Goal: Task Accomplishment & Management: Manage account settings

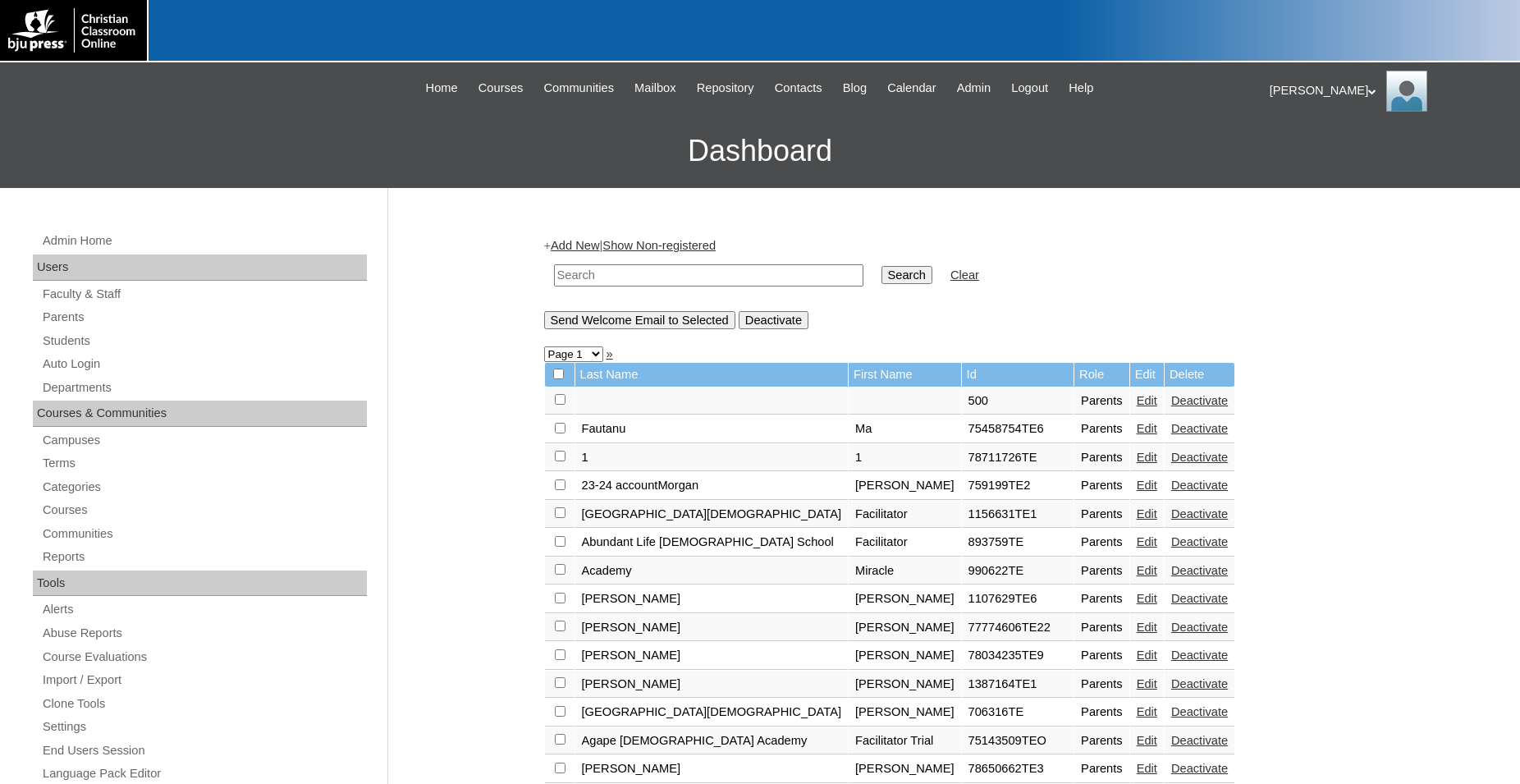
click at [684, 274] on input "text" at bounding box center [709, 275] width 310 height 22
type input "75914213"
click at [882, 266] on input "Search" at bounding box center [907, 274] width 51 height 18
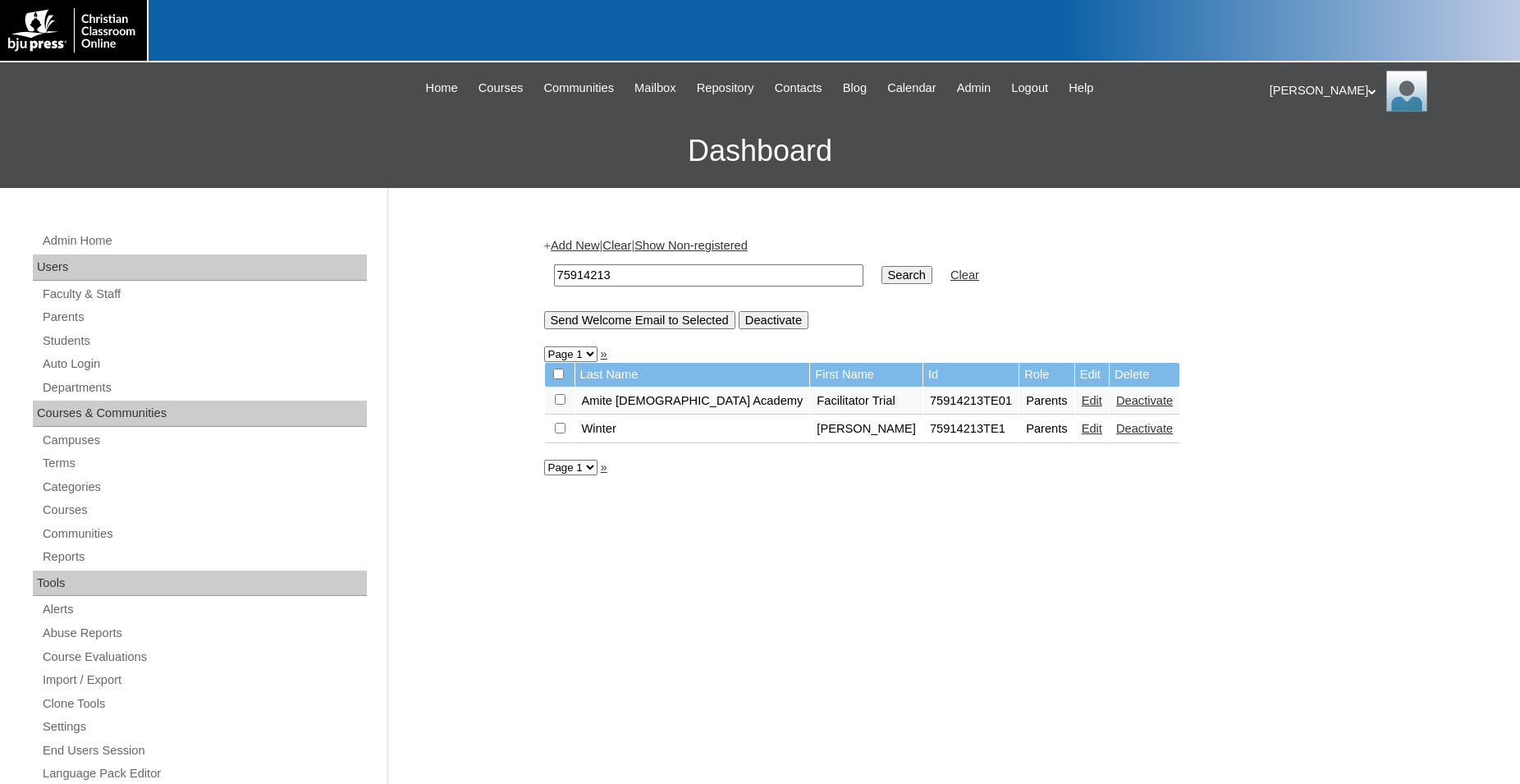
click at [1082, 407] on link "Edit" at bounding box center [1092, 400] width 21 height 13
click at [72, 343] on link "Students" at bounding box center [204, 341] width 326 height 21
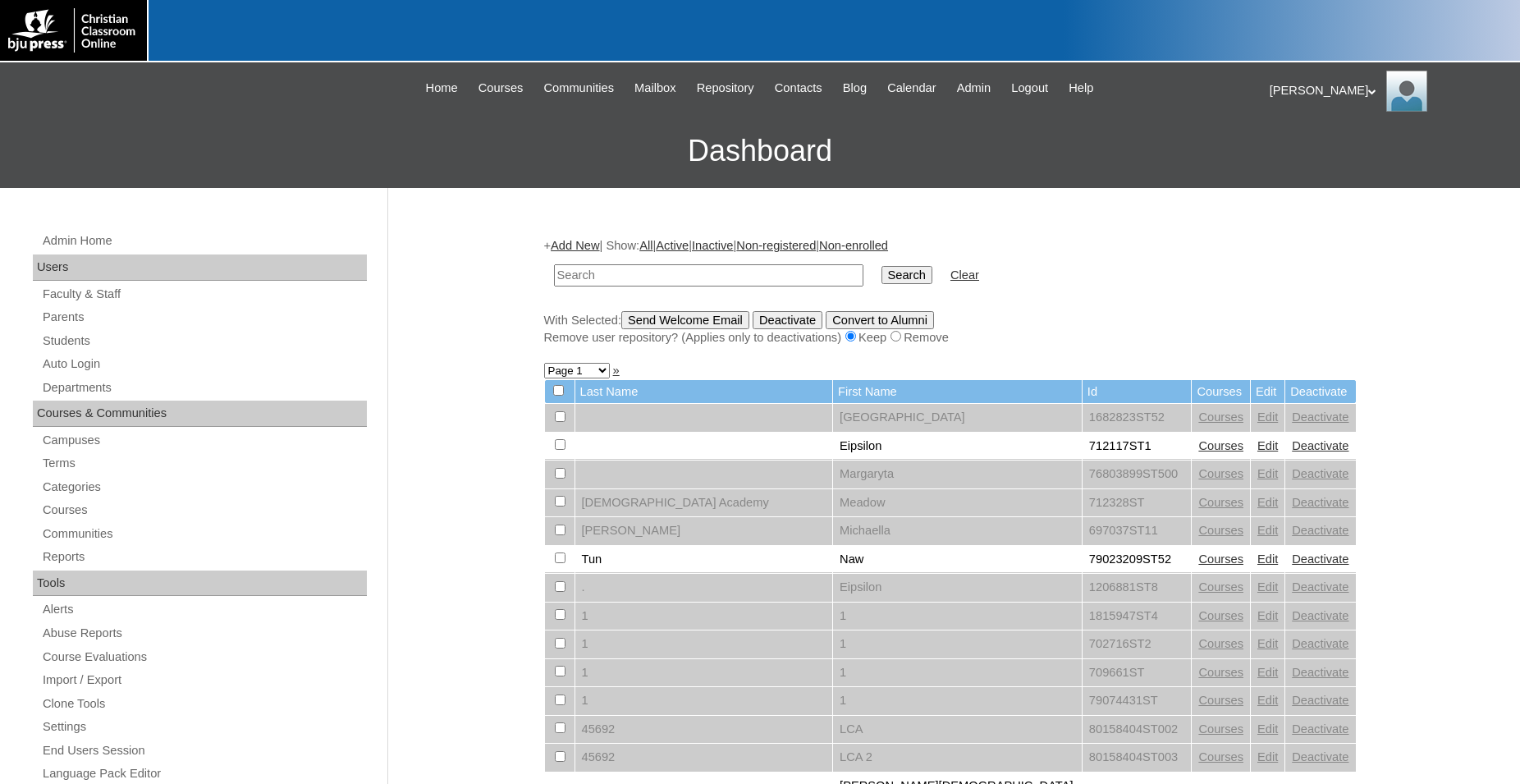
click at [685, 277] on input "text" at bounding box center [709, 275] width 310 height 22
type input "75914213"
click at [882, 266] on input "Search" at bounding box center [907, 274] width 51 height 18
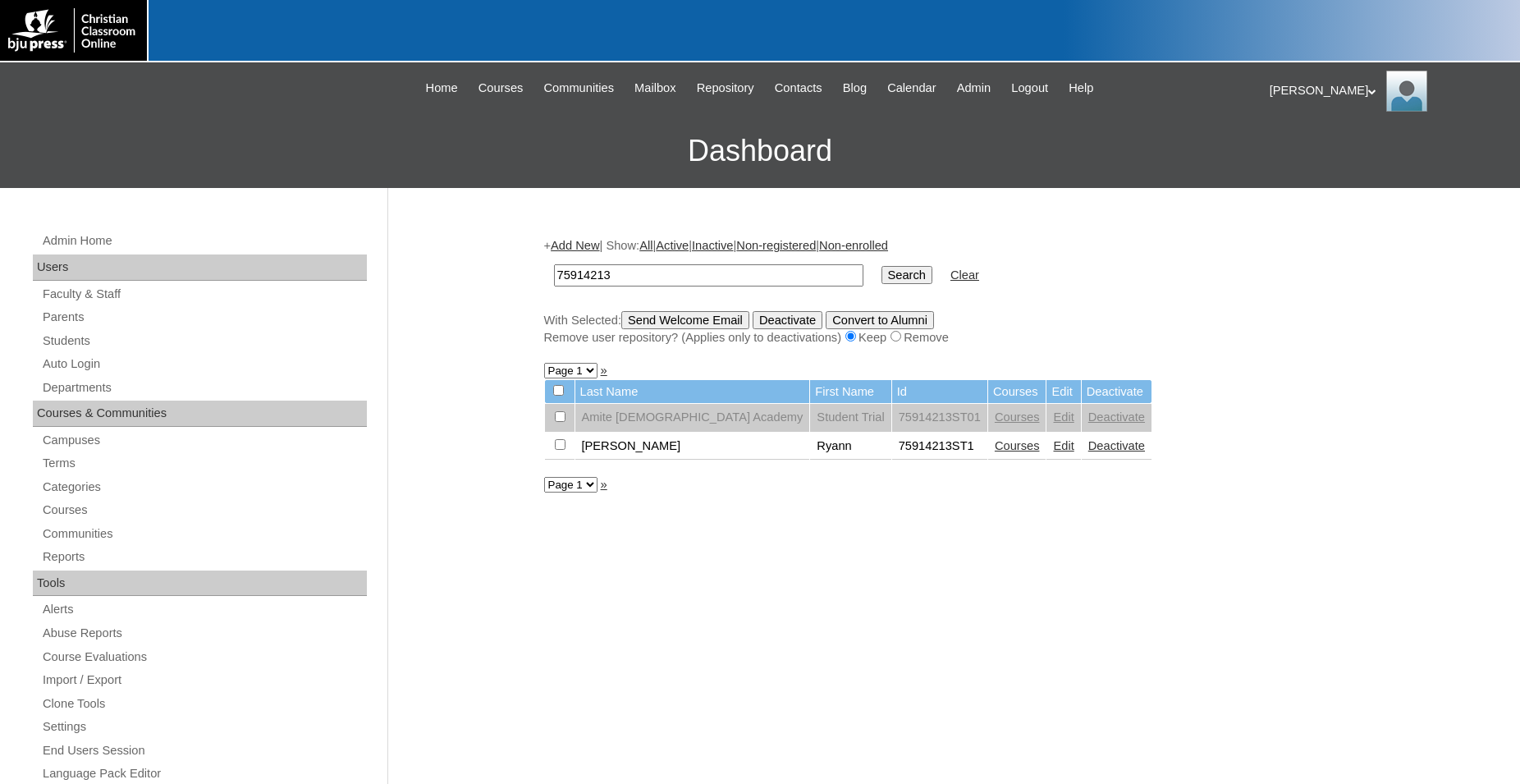
click at [995, 452] on link "Courses" at bounding box center [1017, 445] width 45 height 13
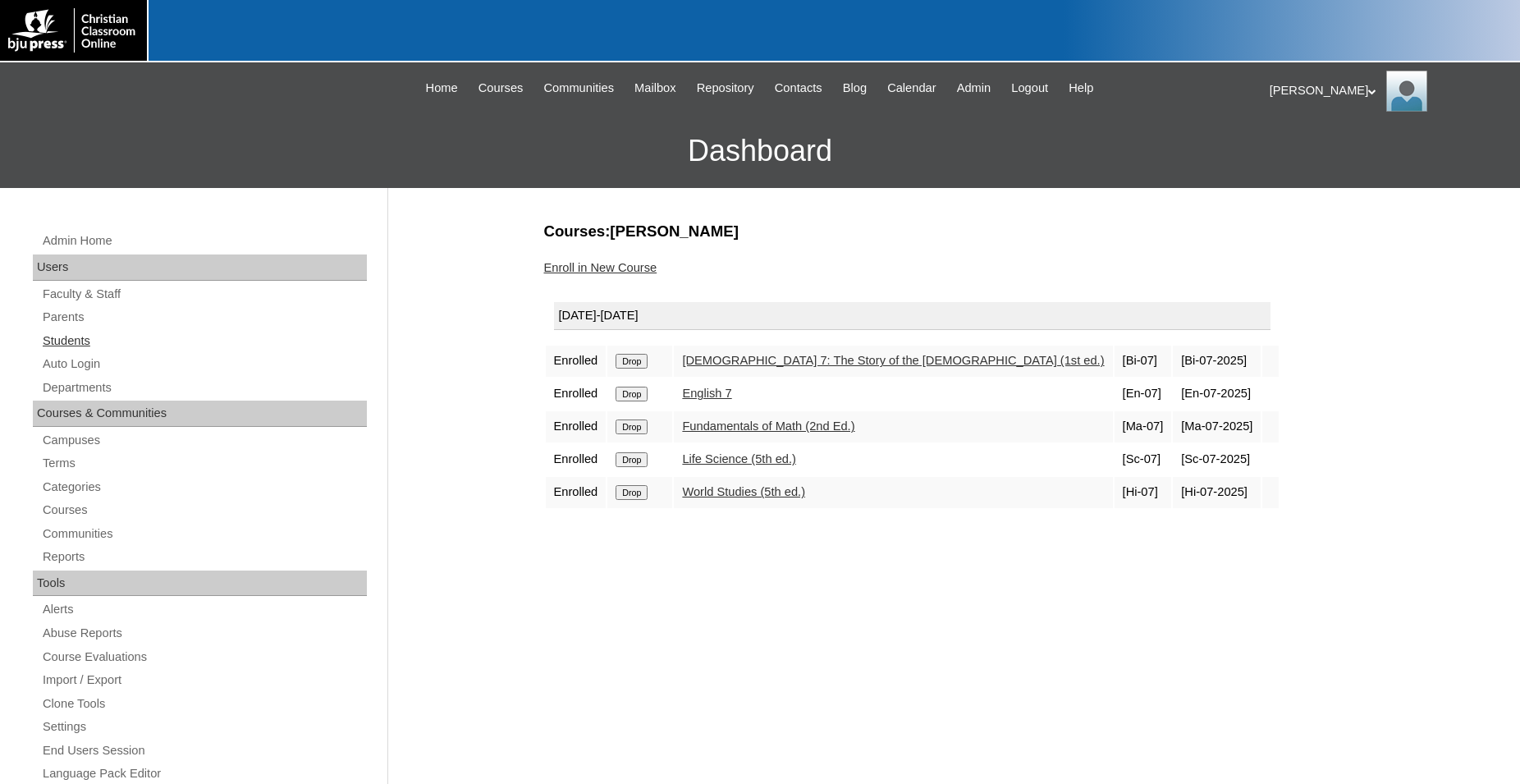
click at [76, 343] on link "Students" at bounding box center [204, 341] width 326 height 21
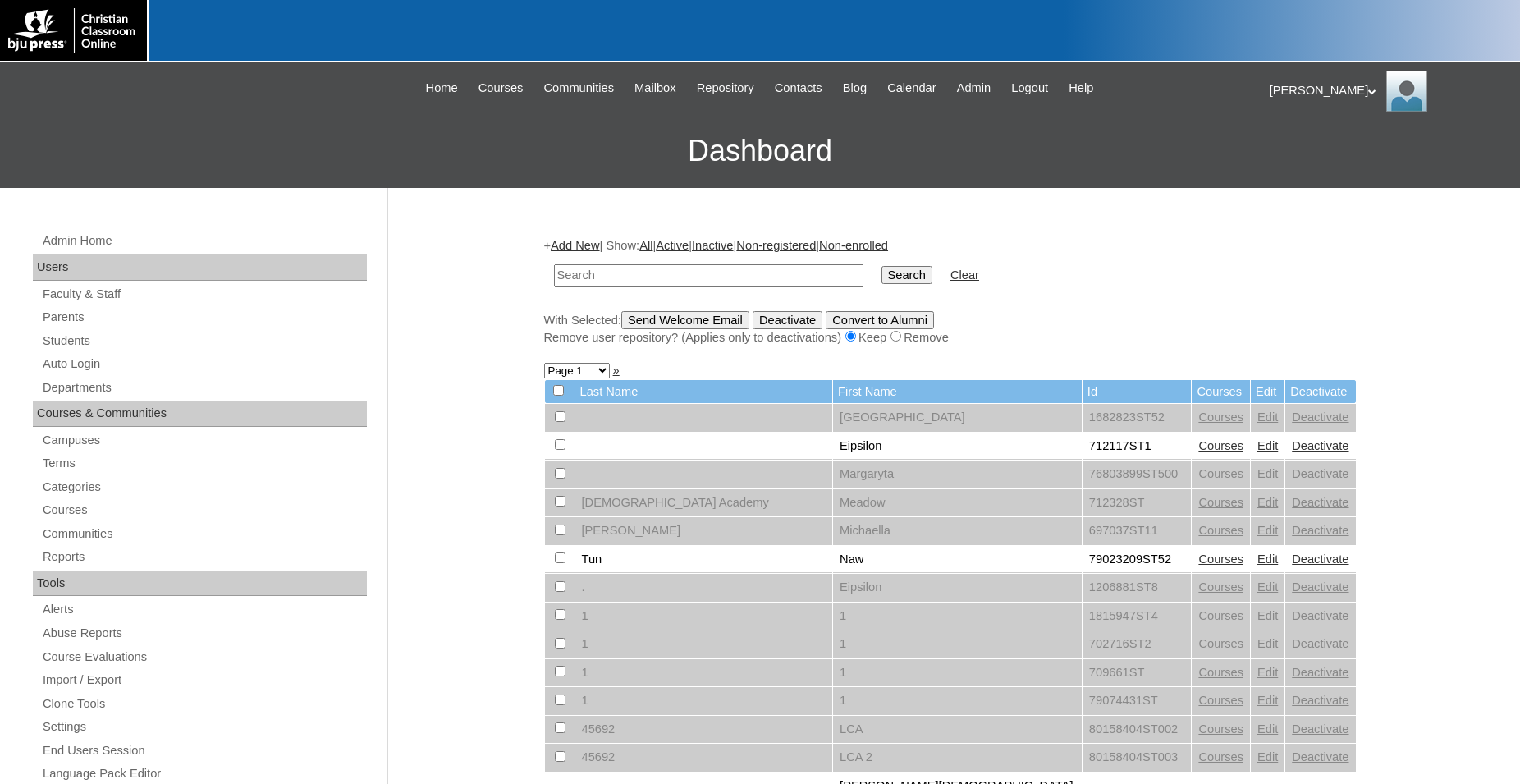
click at [677, 274] on input "text" at bounding box center [709, 275] width 310 height 22
type input "75914213"
click at [882, 266] on input "Search" at bounding box center [907, 274] width 51 height 18
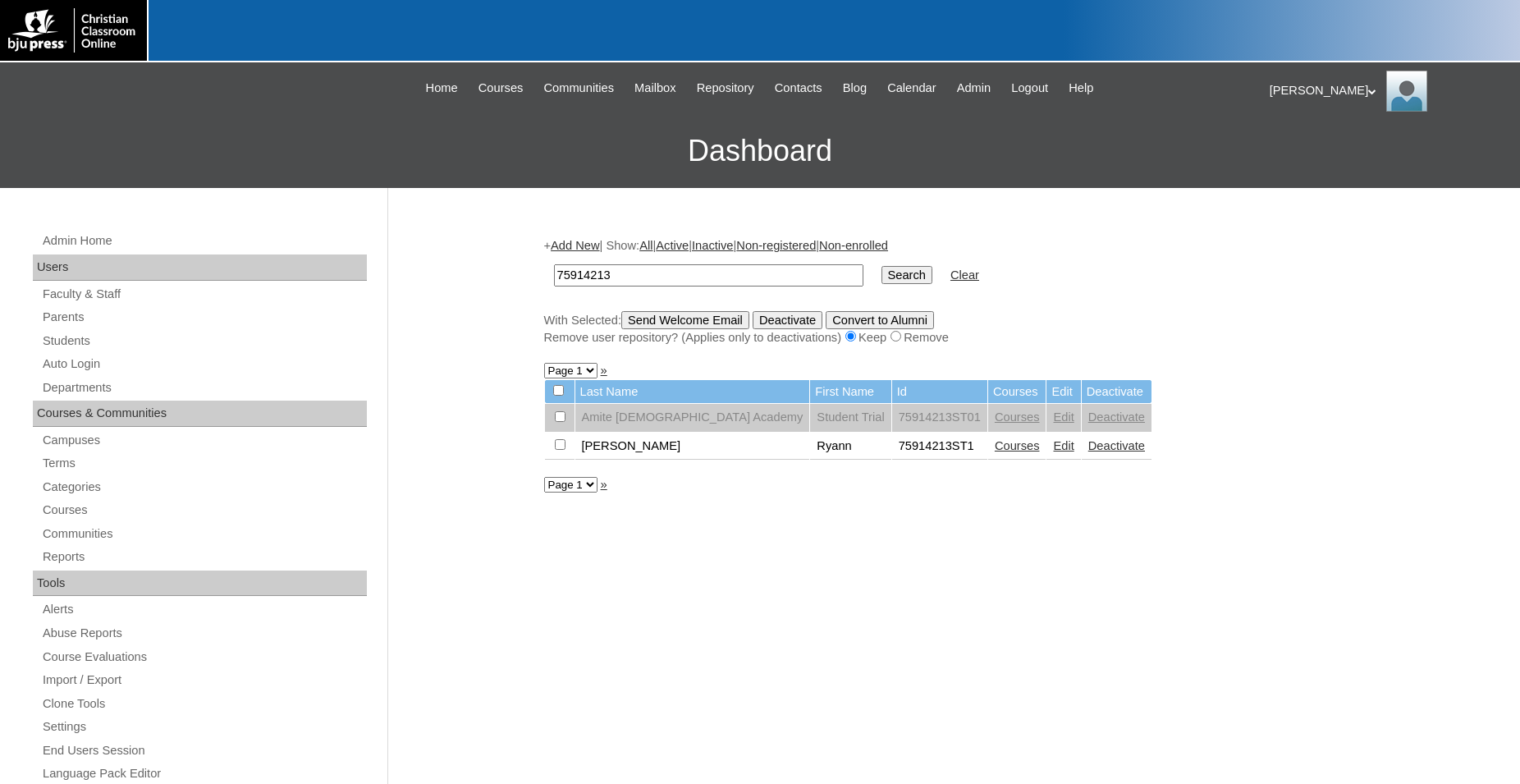
click at [1053, 451] on link "Edit" at bounding box center [1064, 445] width 21 height 13
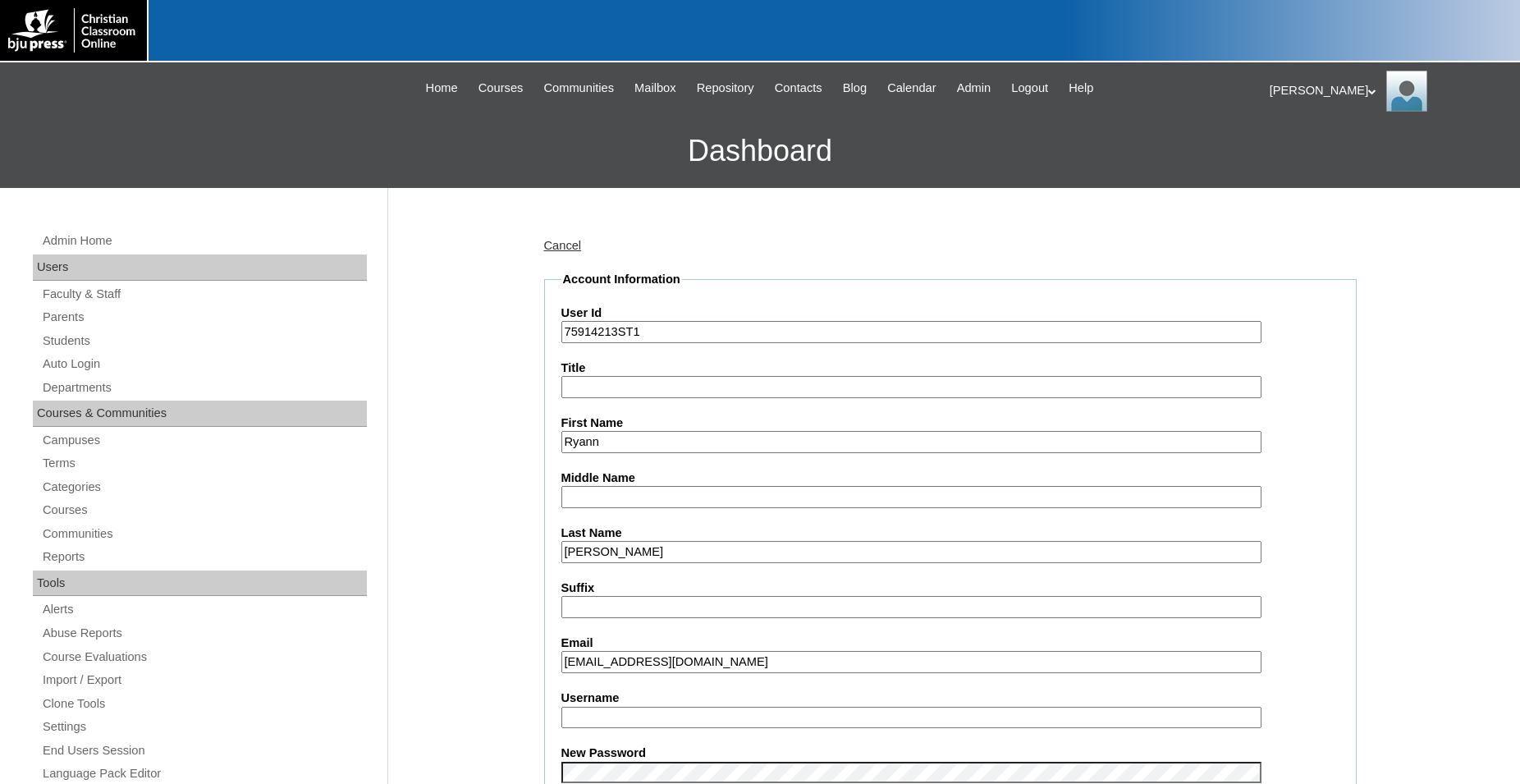
click at [656, 719] on input "Username" at bounding box center [912, 718] width 700 height 22
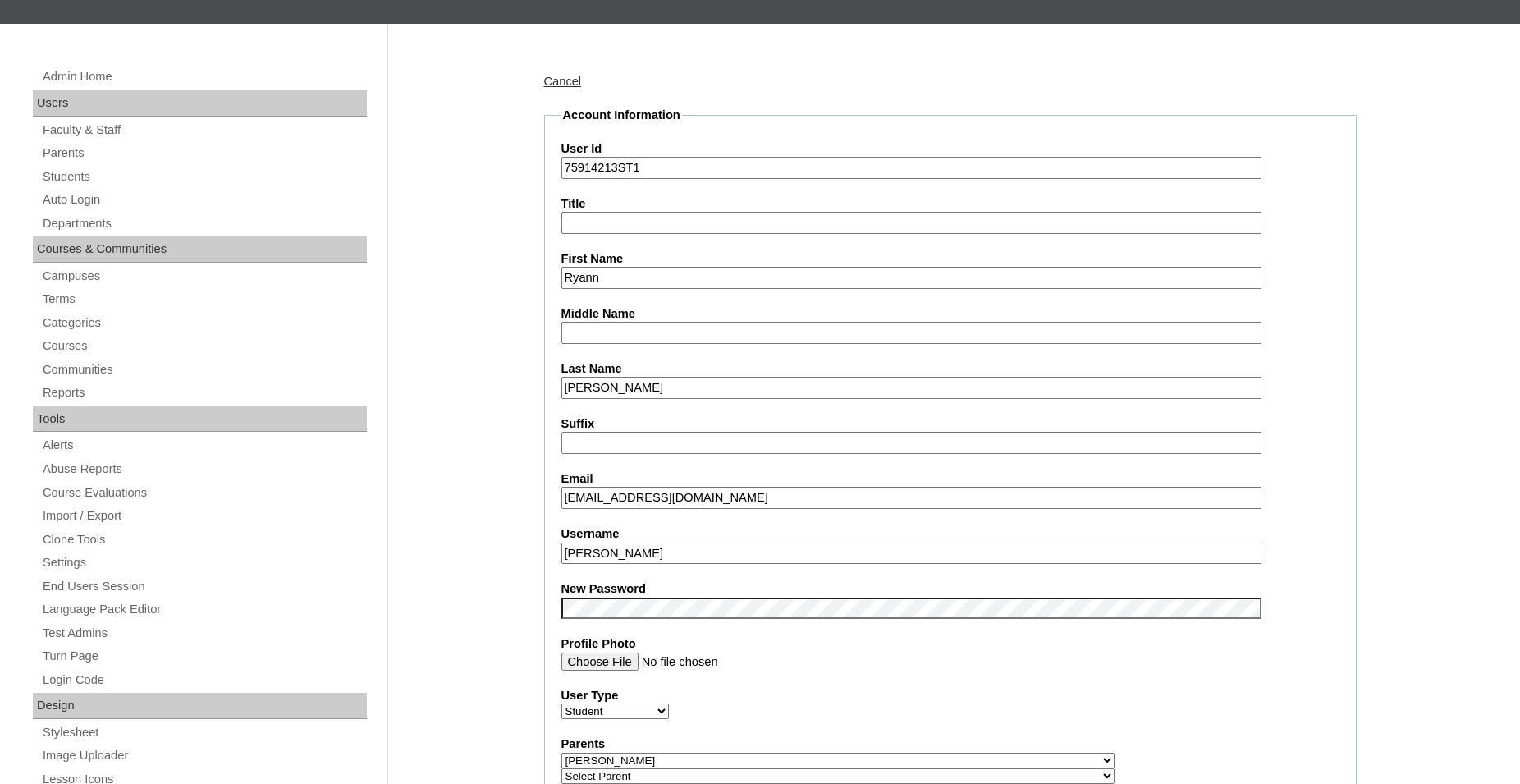
scroll to position [167, 0]
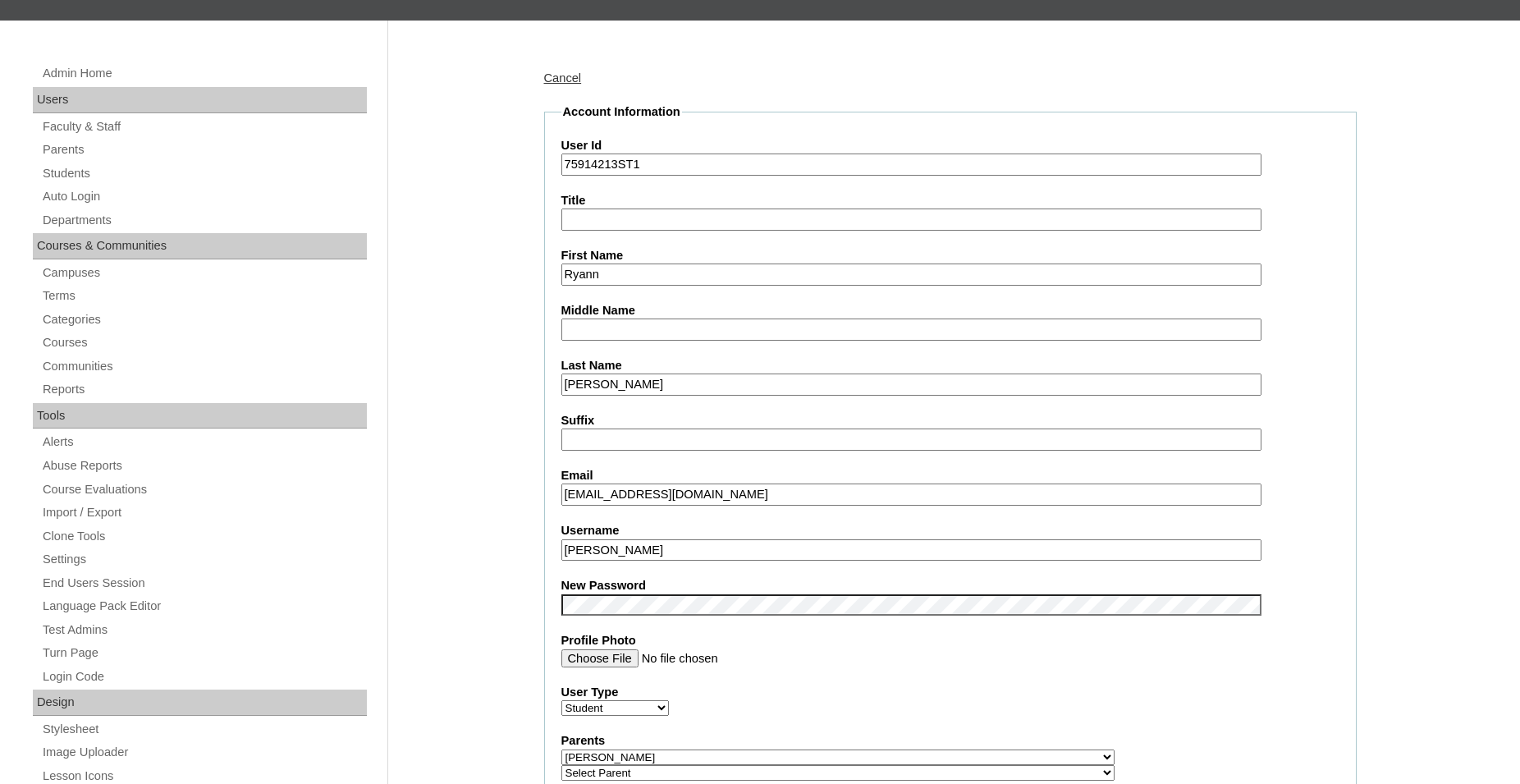
type input "r.pinegar"
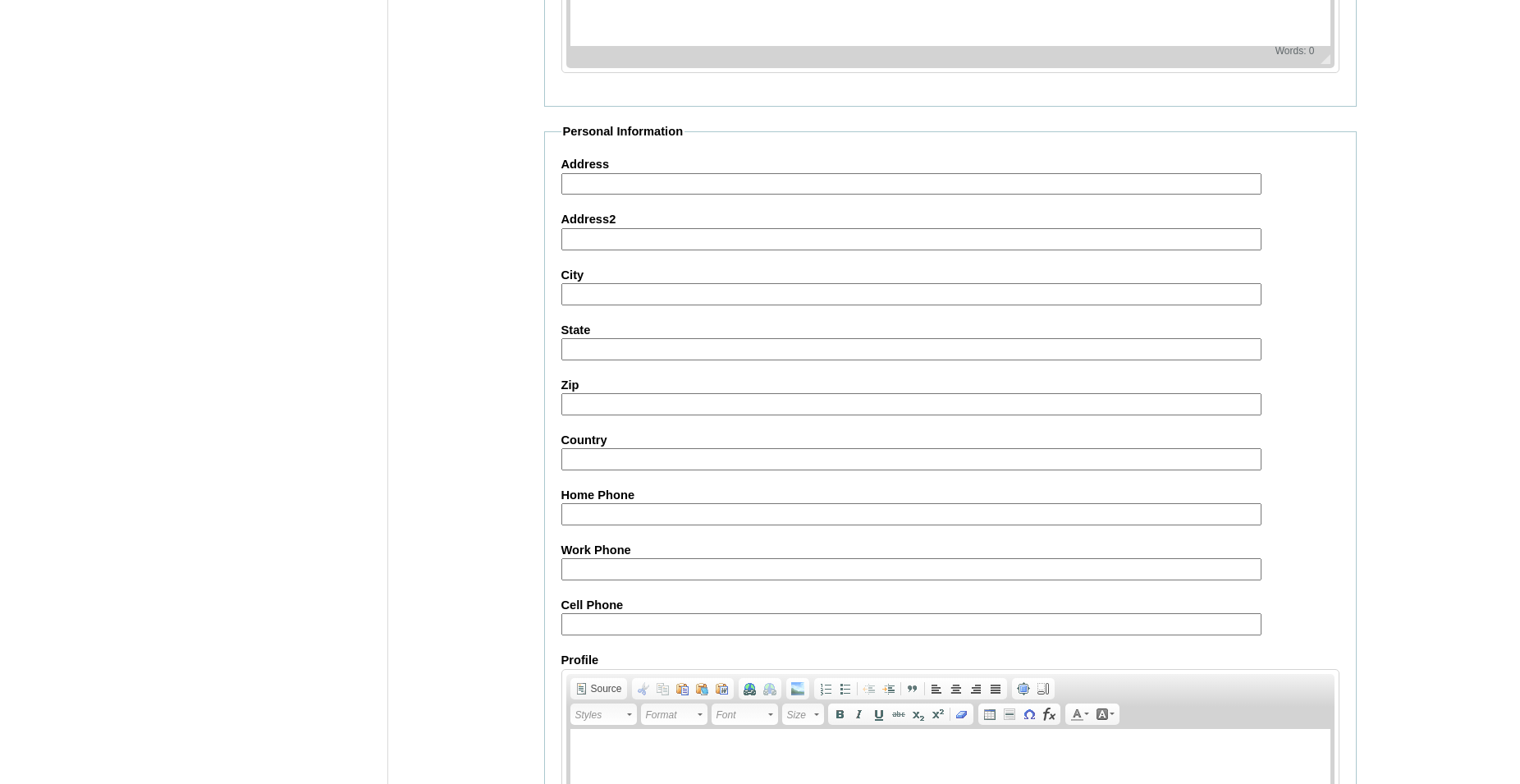
scroll to position [1746, 0]
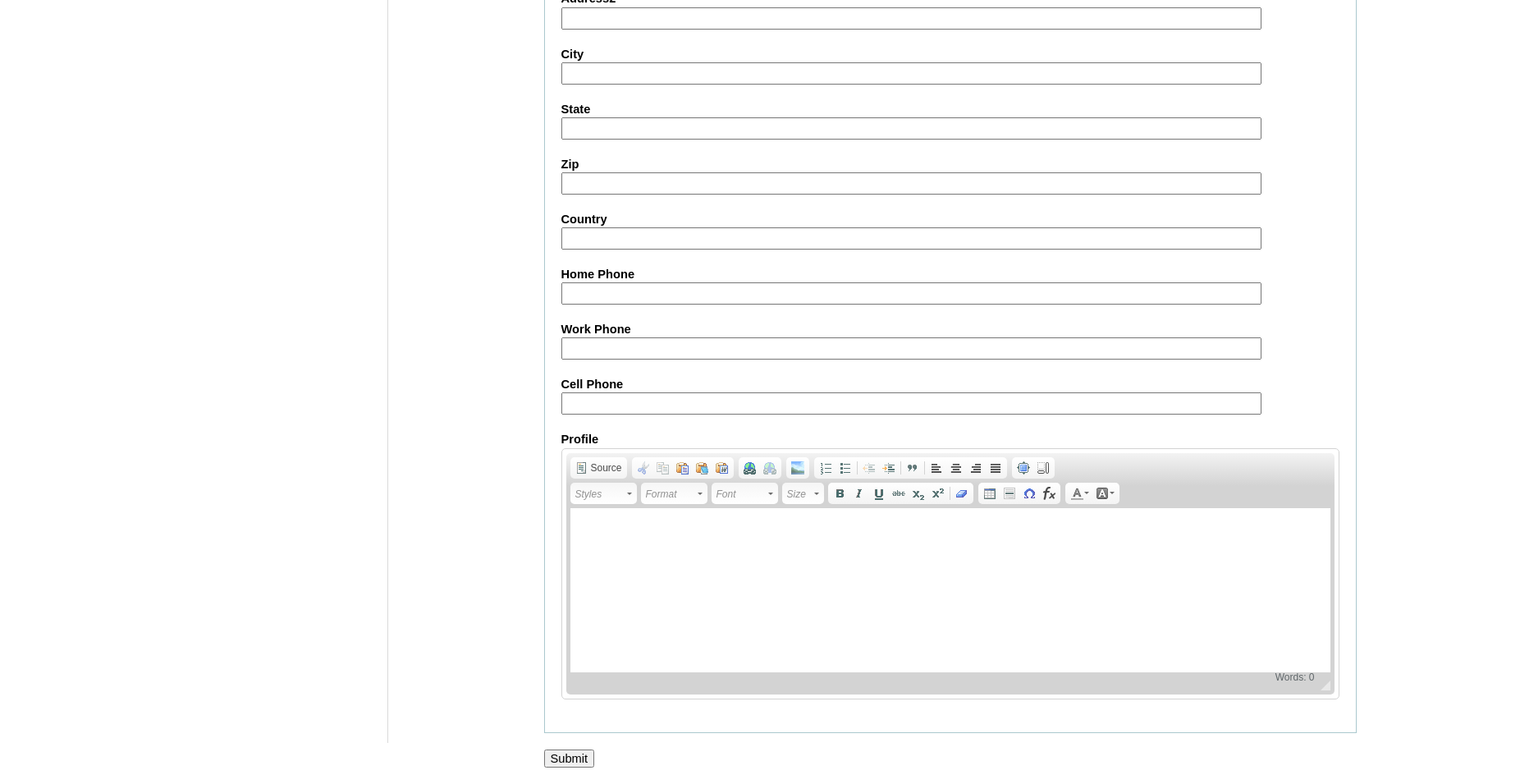
click at [582, 755] on input "Submit" at bounding box center [570, 758] width 51 height 18
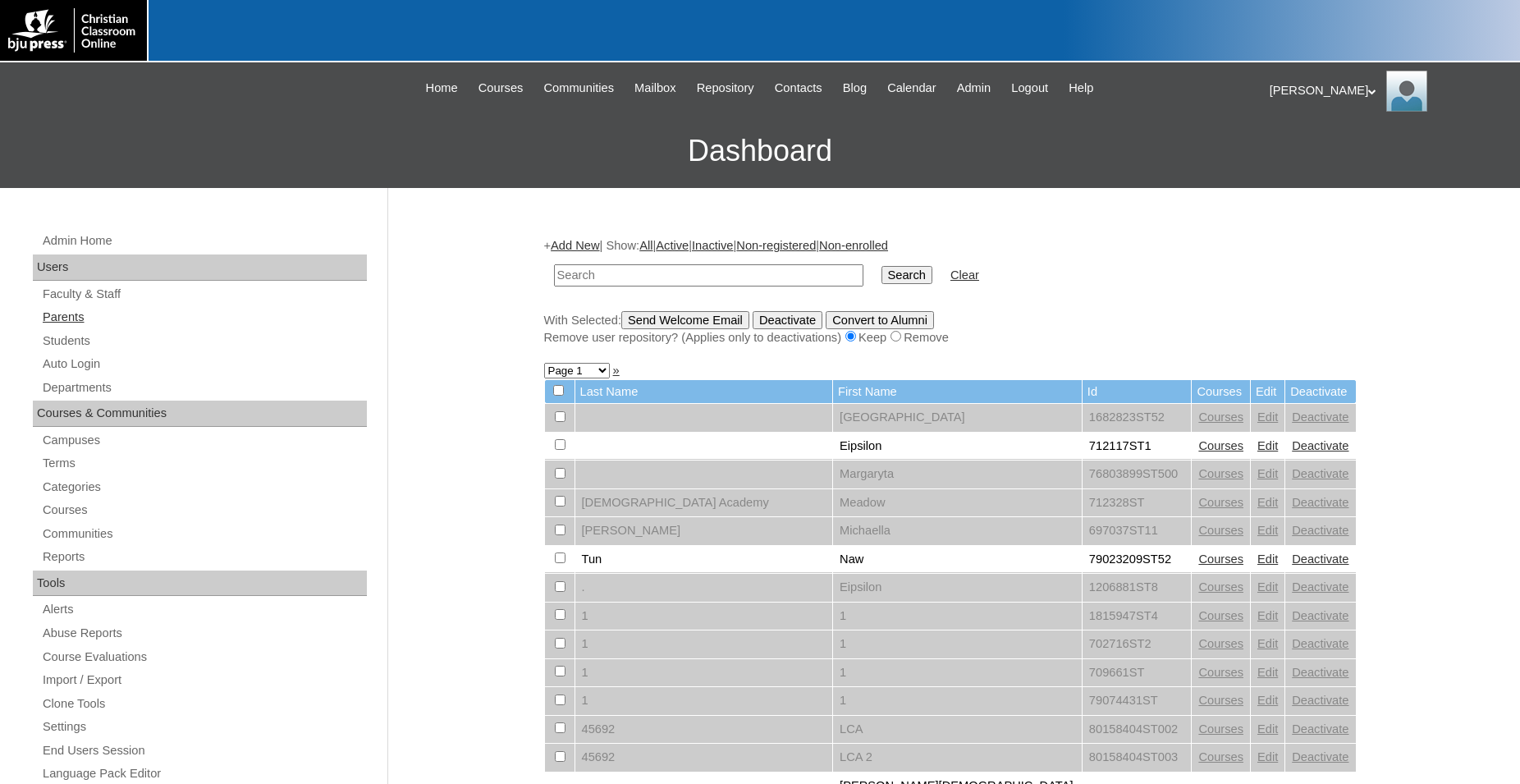
click at [75, 323] on link "Parents" at bounding box center [204, 317] width 326 height 21
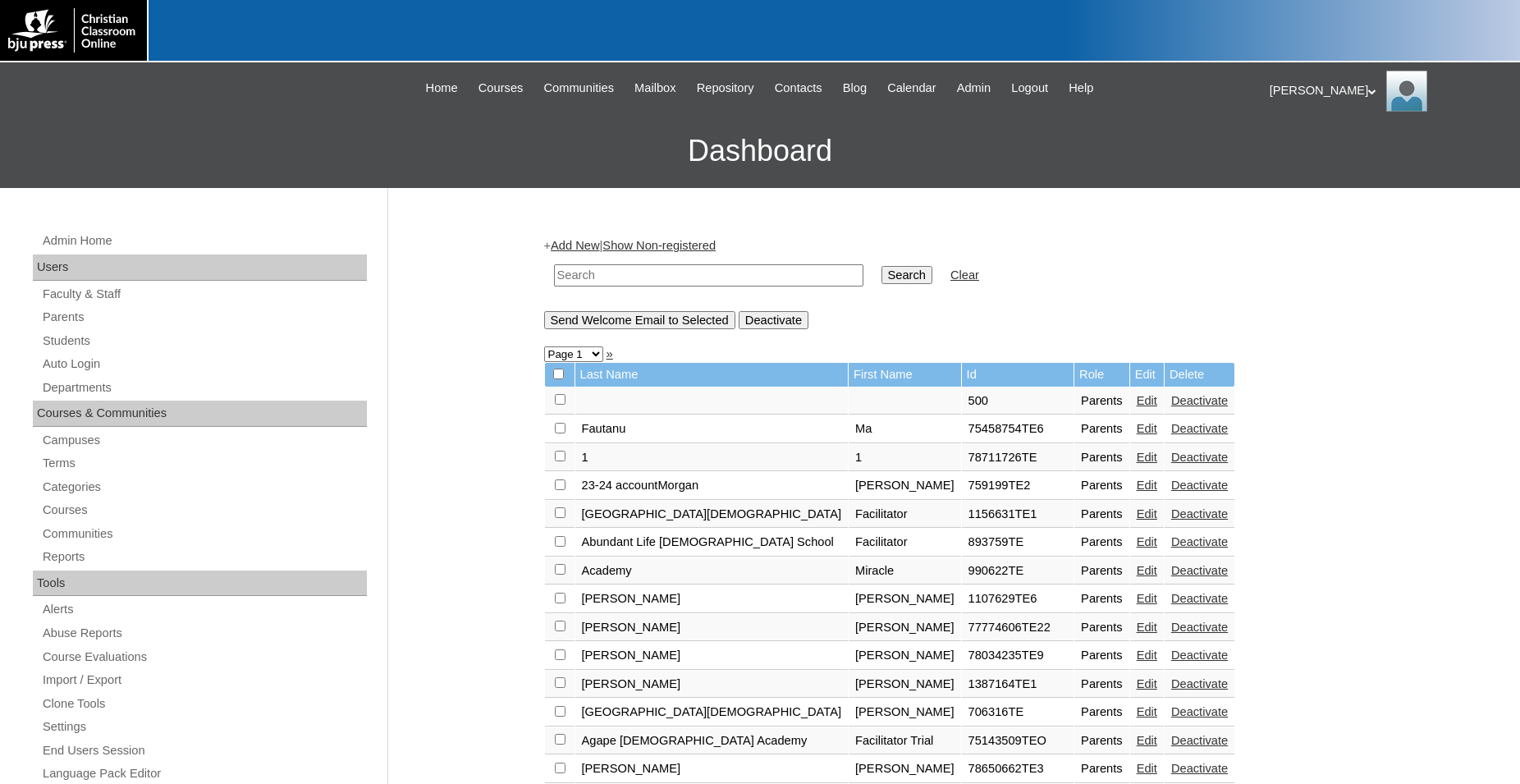
click at [691, 278] on input "text" at bounding box center [709, 275] width 310 height 22
type input "75"
click at [53, 316] on link "Parents" at bounding box center [204, 317] width 326 height 21
click at [646, 276] on input "text" at bounding box center [709, 275] width 310 height 22
type input "75914213"
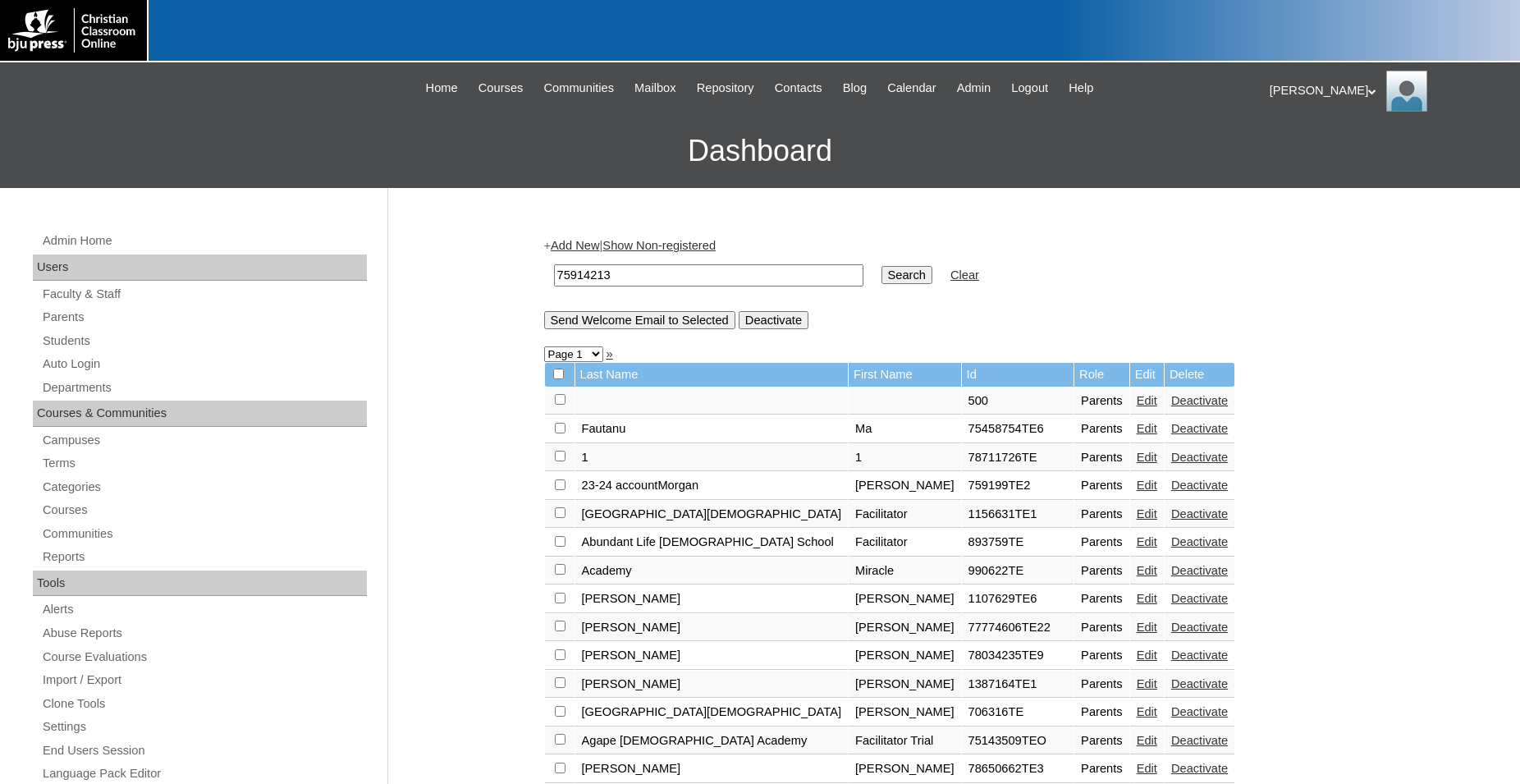
click at [882, 266] on input "Search" at bounding box center [907, 274] width 51 height 18
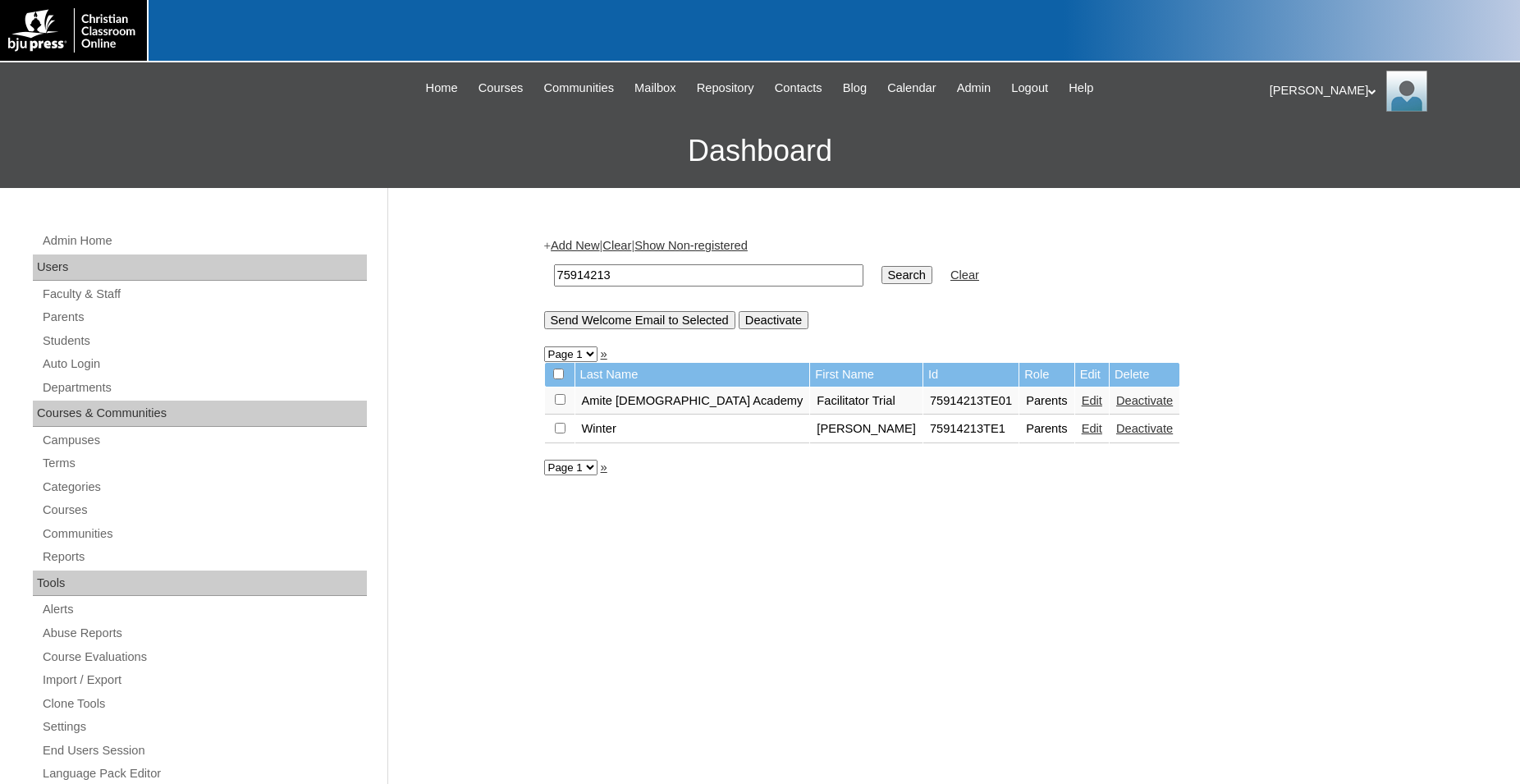
click at [924, 437] on td "75914213TE1" at bounding box center [971, 429] width 95 height 28
drag, startPoint x: 915, startPoint y: 434, endPoint x: 817, endPoint y: 432, distance: 98.0
click at [817, 443] on tr "[PERSON_NAME] 75914213TE1 Parents Edit Deactivate" at bounding box center [862, 429] width 636 height 28
copy tr "75914213TE1"
drag, startPoint x: 635, startPoint y: 277, endPoint x: 518, endPoint y: 268, distance: 117.3
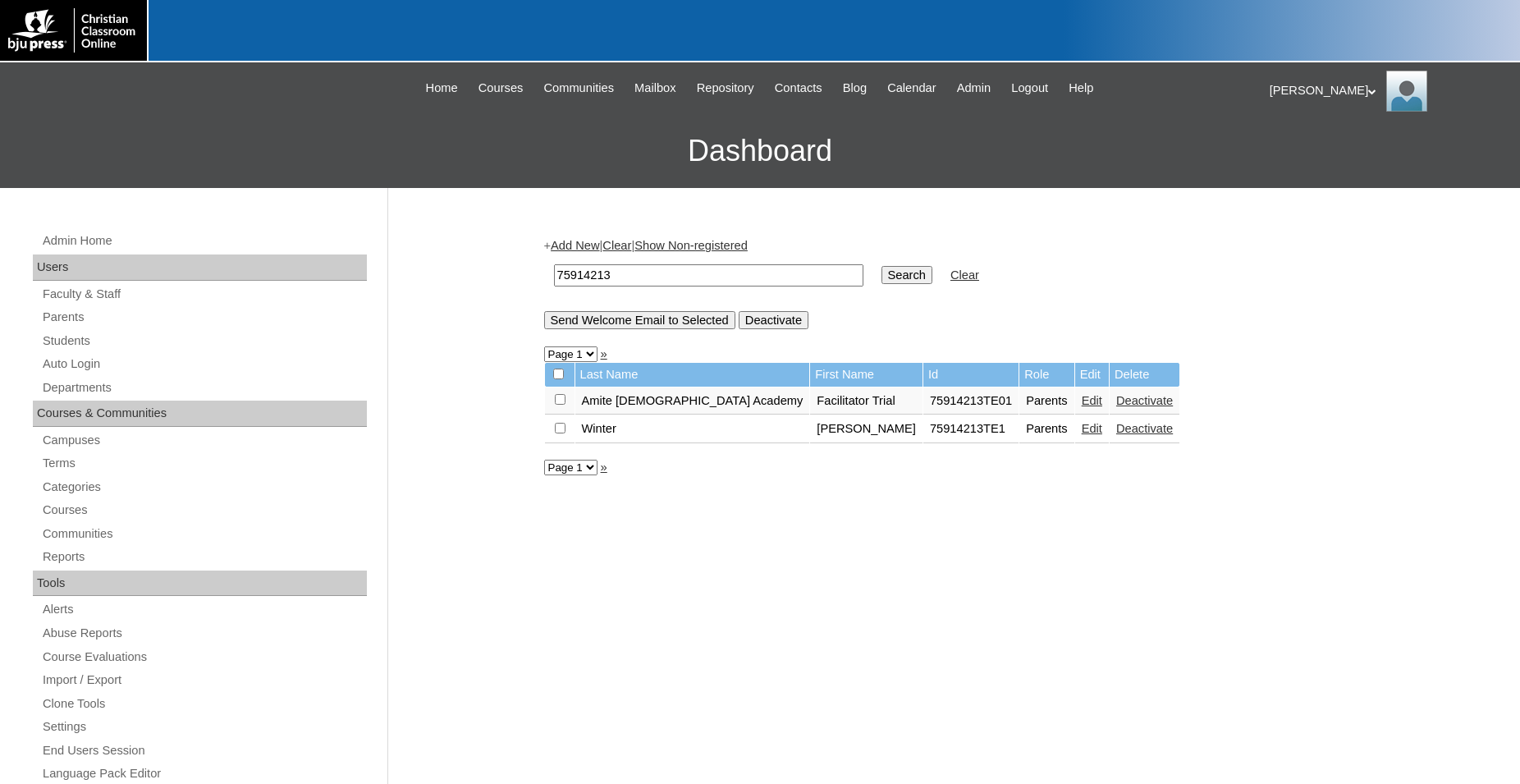
click at [554, 268] on input "75914213" at bounding box center [709, 275] width 310 height 22
click at [583, 243] on link "Add New" at bounding box center [575, 244] width 48 height 13
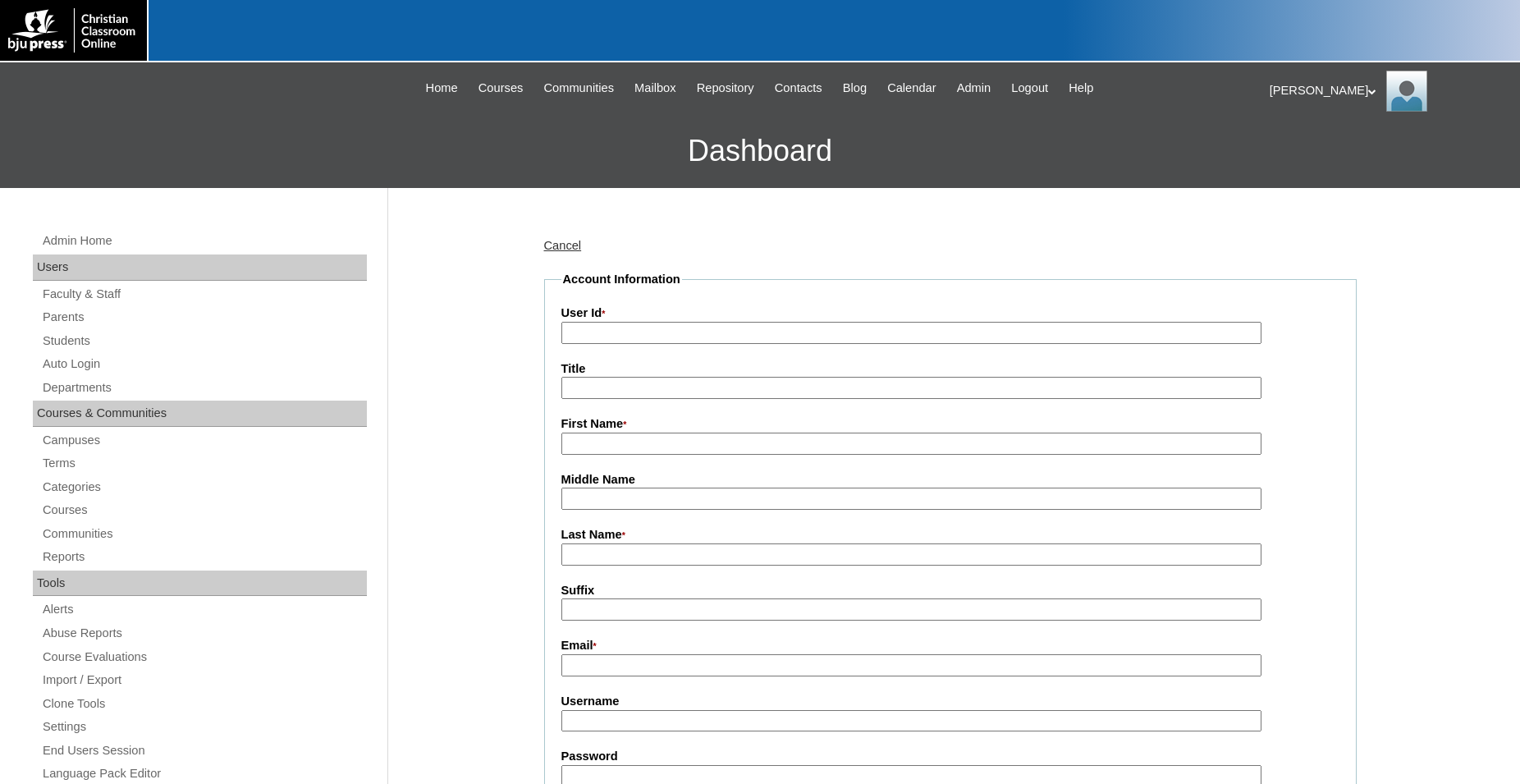
click at [701, 332] on input "User Id *" at bounding box center [912, 333] width 700 height 22
paste input "75914213TE1"
type input "75914213TE2"
click at [706, 443] on input "First Name *" at bounding box center [912, 443] width 700 height 22
type input "Robin"
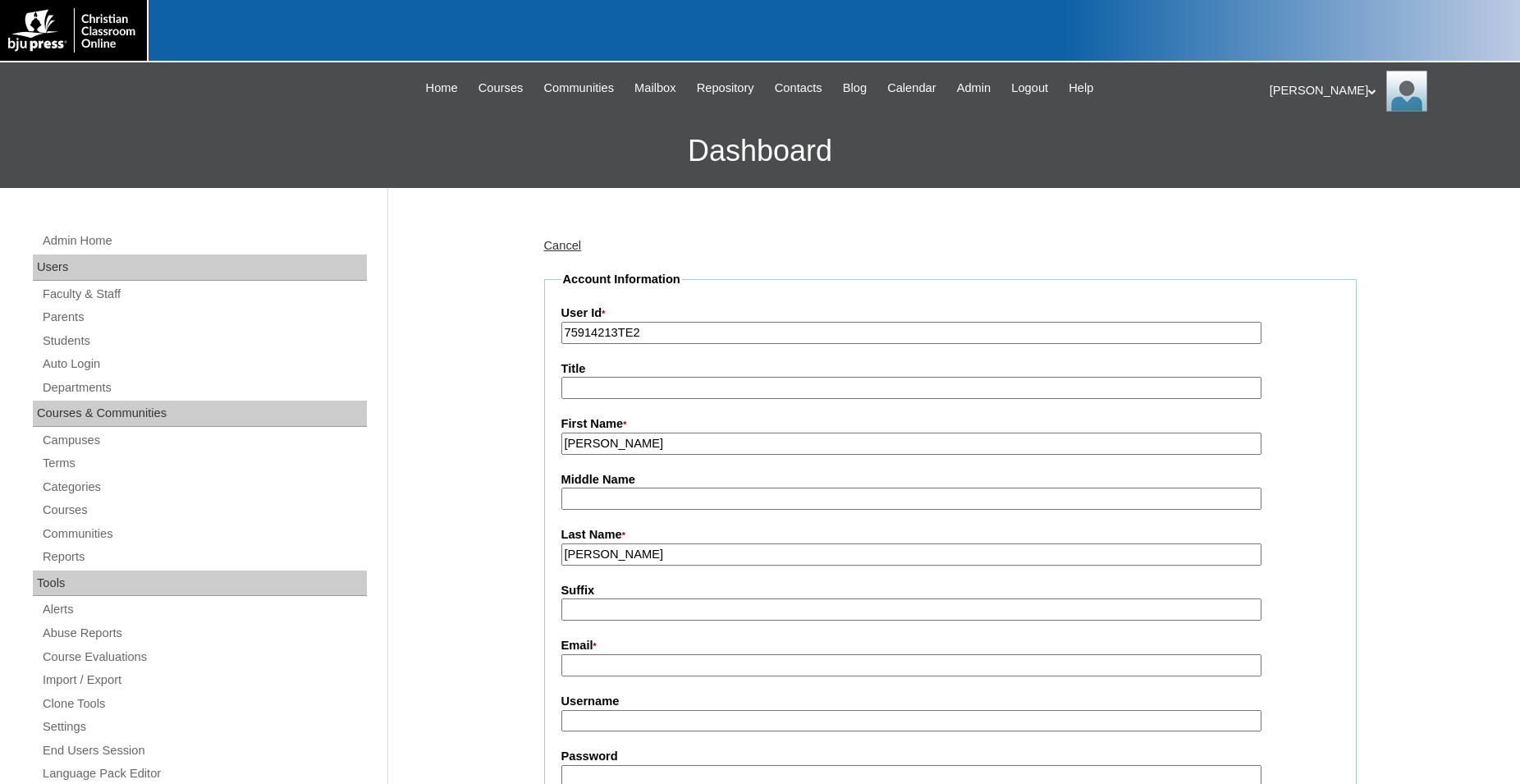
type input "Bennett"
click at [679, 672] on input "Email *" at bounding box center [912, 666] width 700 height 22
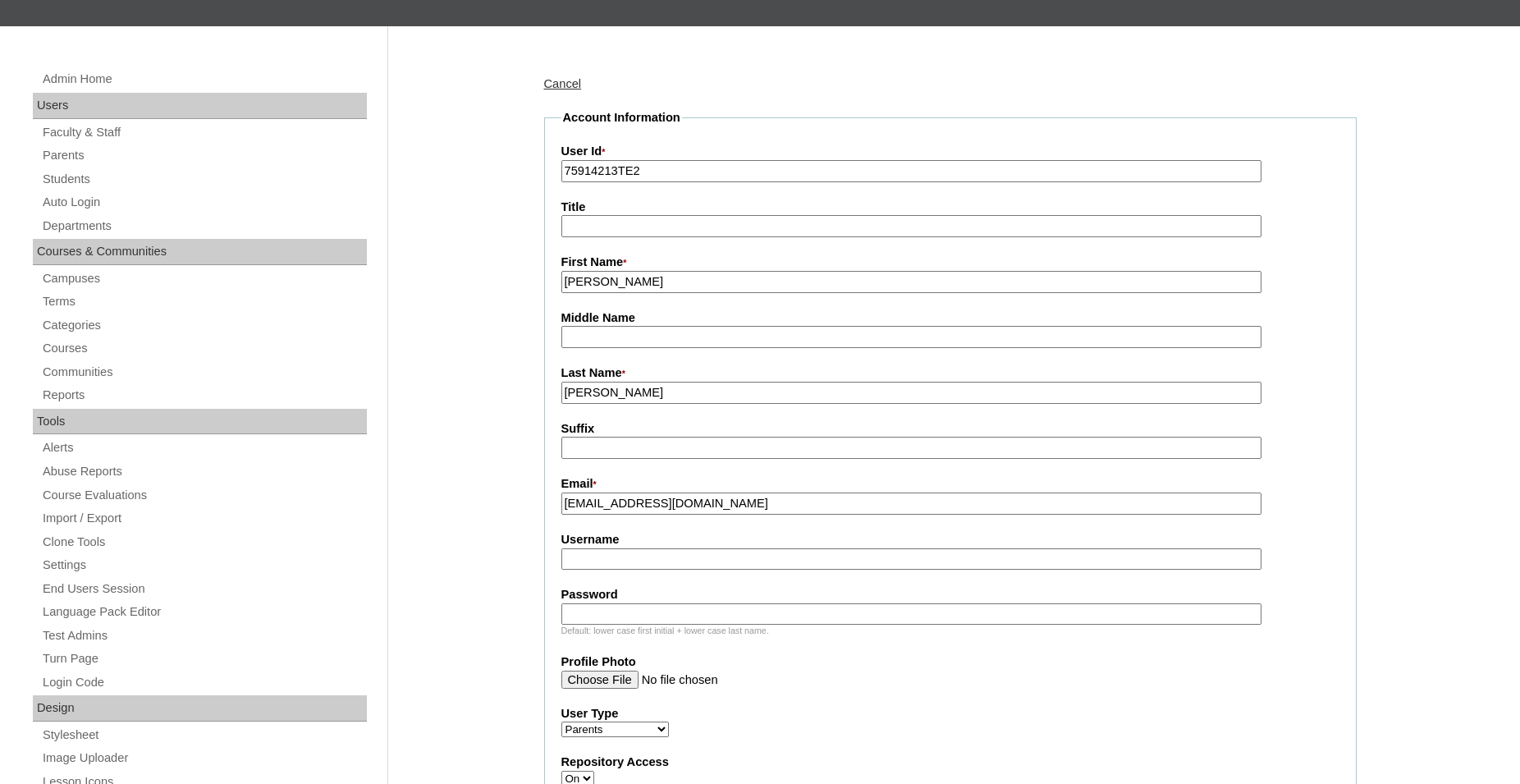
scroll to position [167, 0]
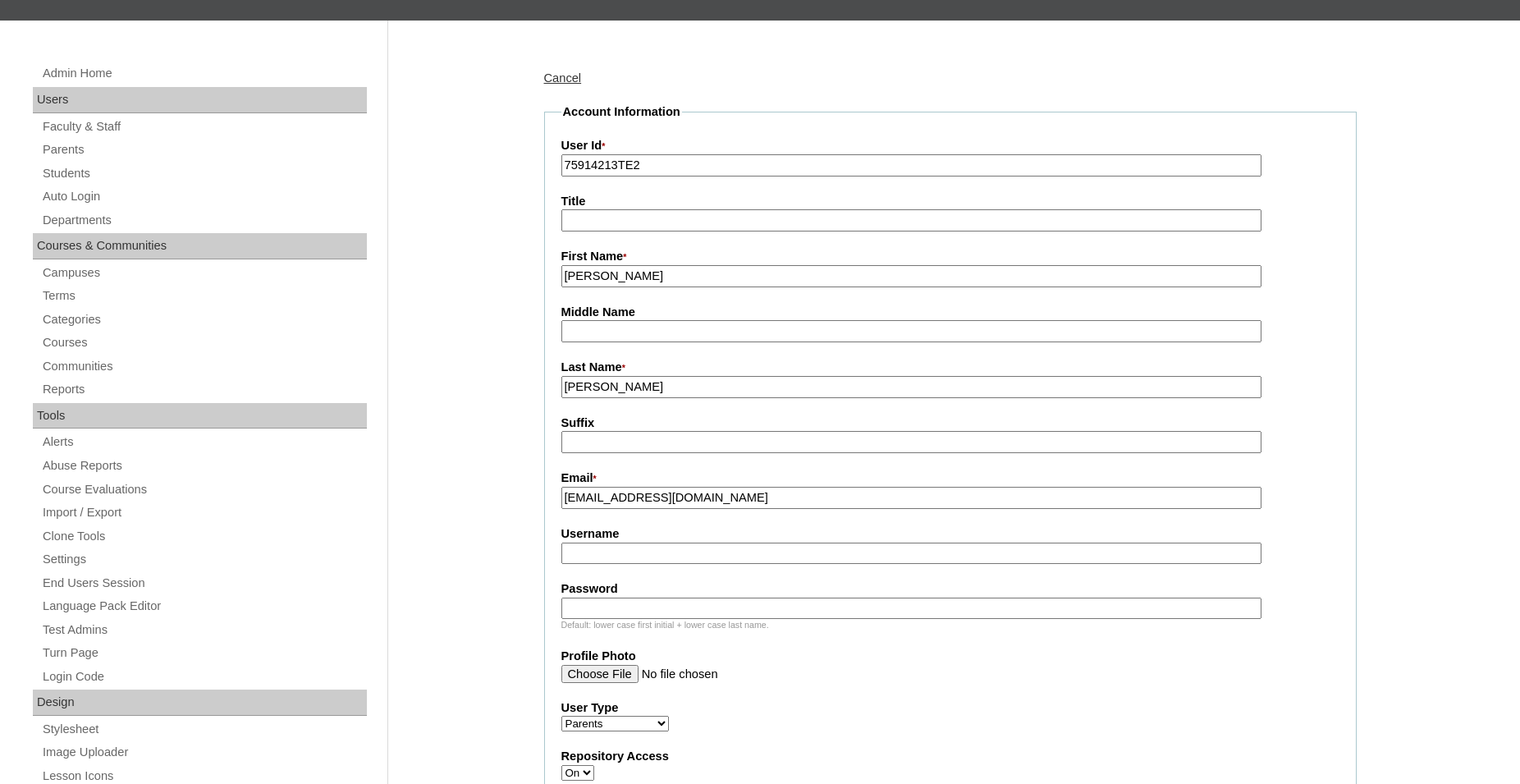
type input "rbennett@amiteacademy.com"
click at [659, 554] on input "Username" at bounding box center [912, 554] width 700 height 22
type input "robin.bennett"
click at [642, 604] on input "Password" at bounding box center [912, 609] width 700 height 22
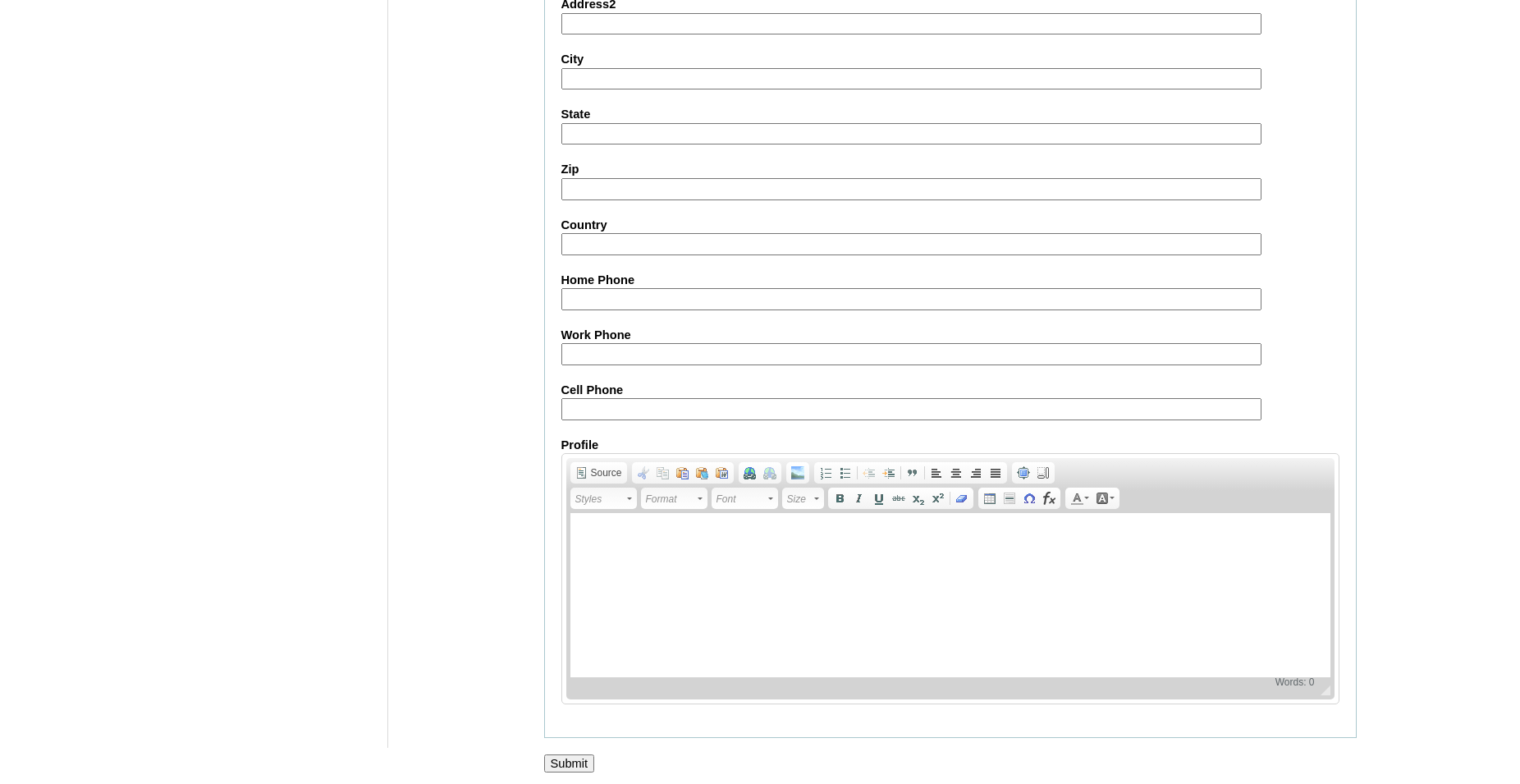
scroll to position [1444, 0]
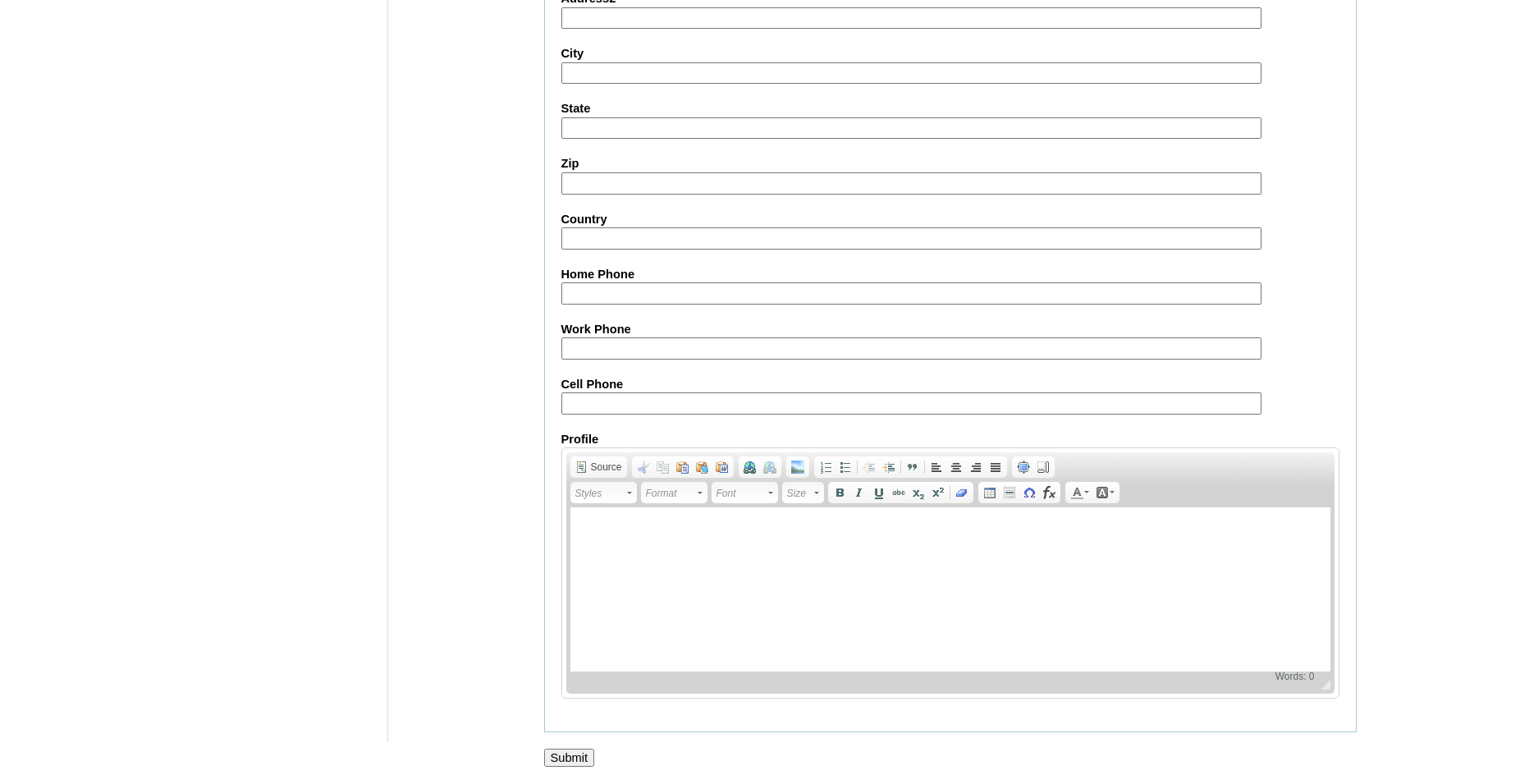
type input "Teacher123"
click at [566, 755] on input "Submit" at bounding box center [570, 757] width 51 height 18
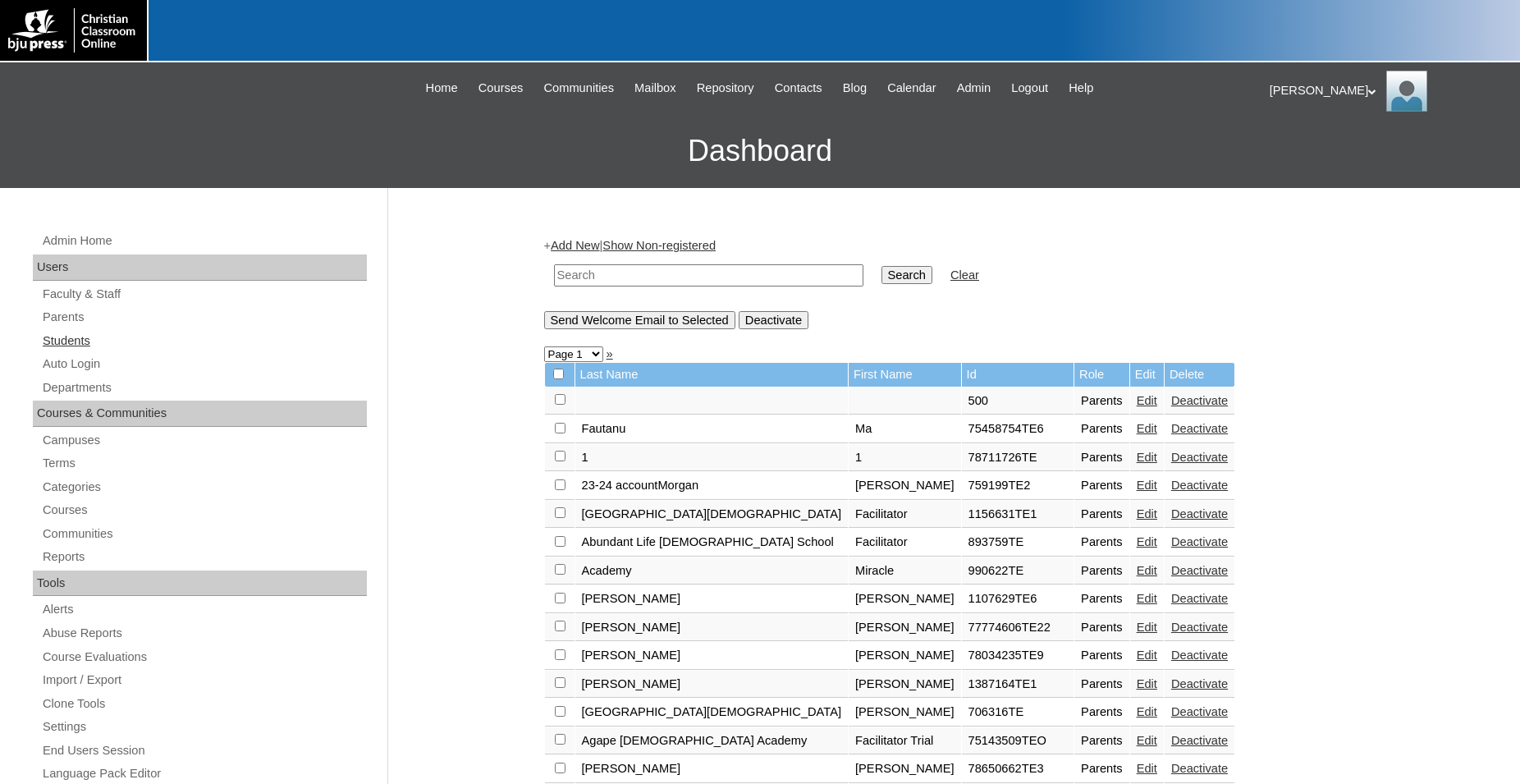
click at [69, 341] on link "Students" at bounding box center [204, 341] width 326 height 21
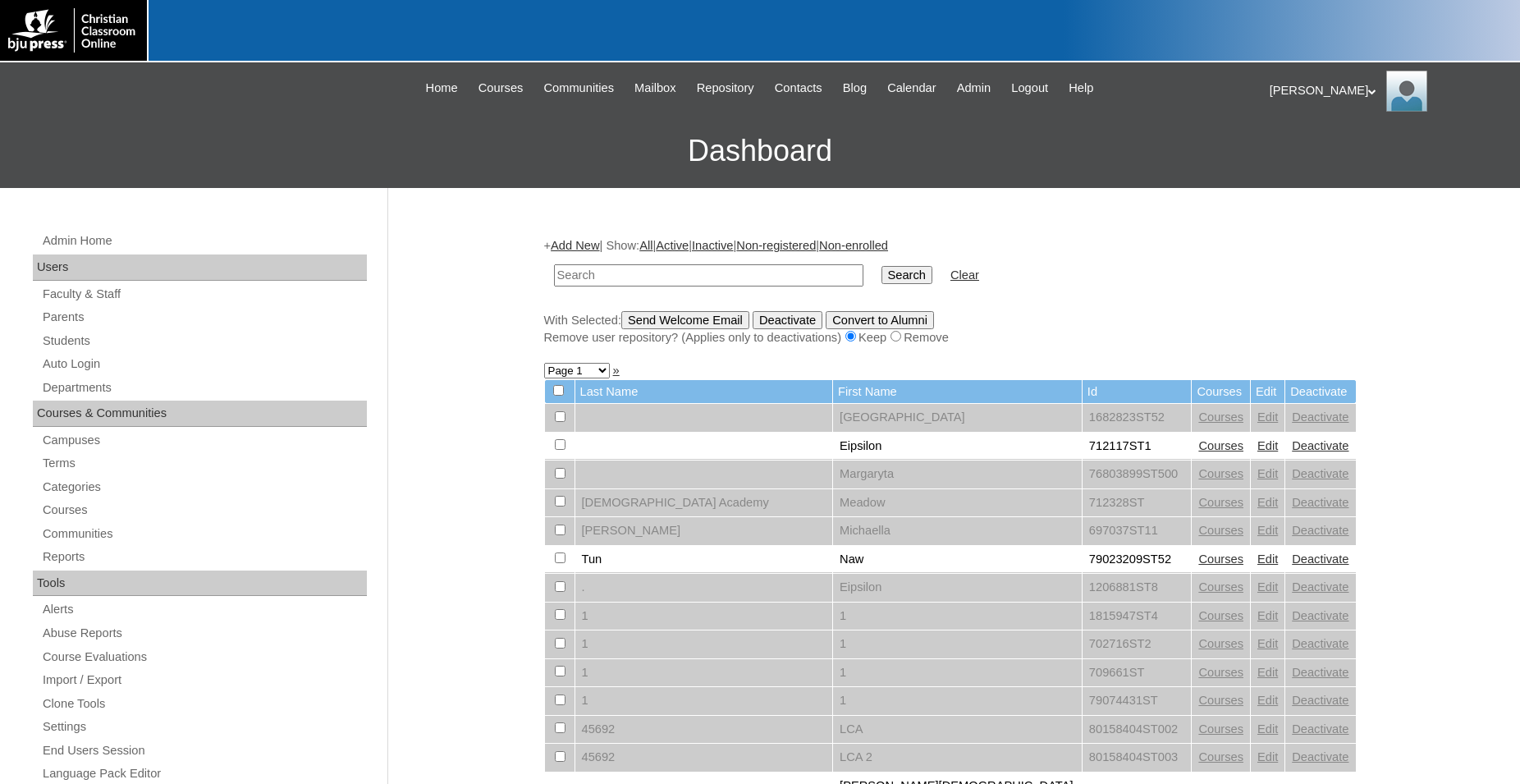
click at [686, 273] on input "text" at bounding box center [709, 275] width 310 height 22
type input "75914213"
click at [882, 266] on input "Search" at bounding box center [907, 274] width 51 height 18
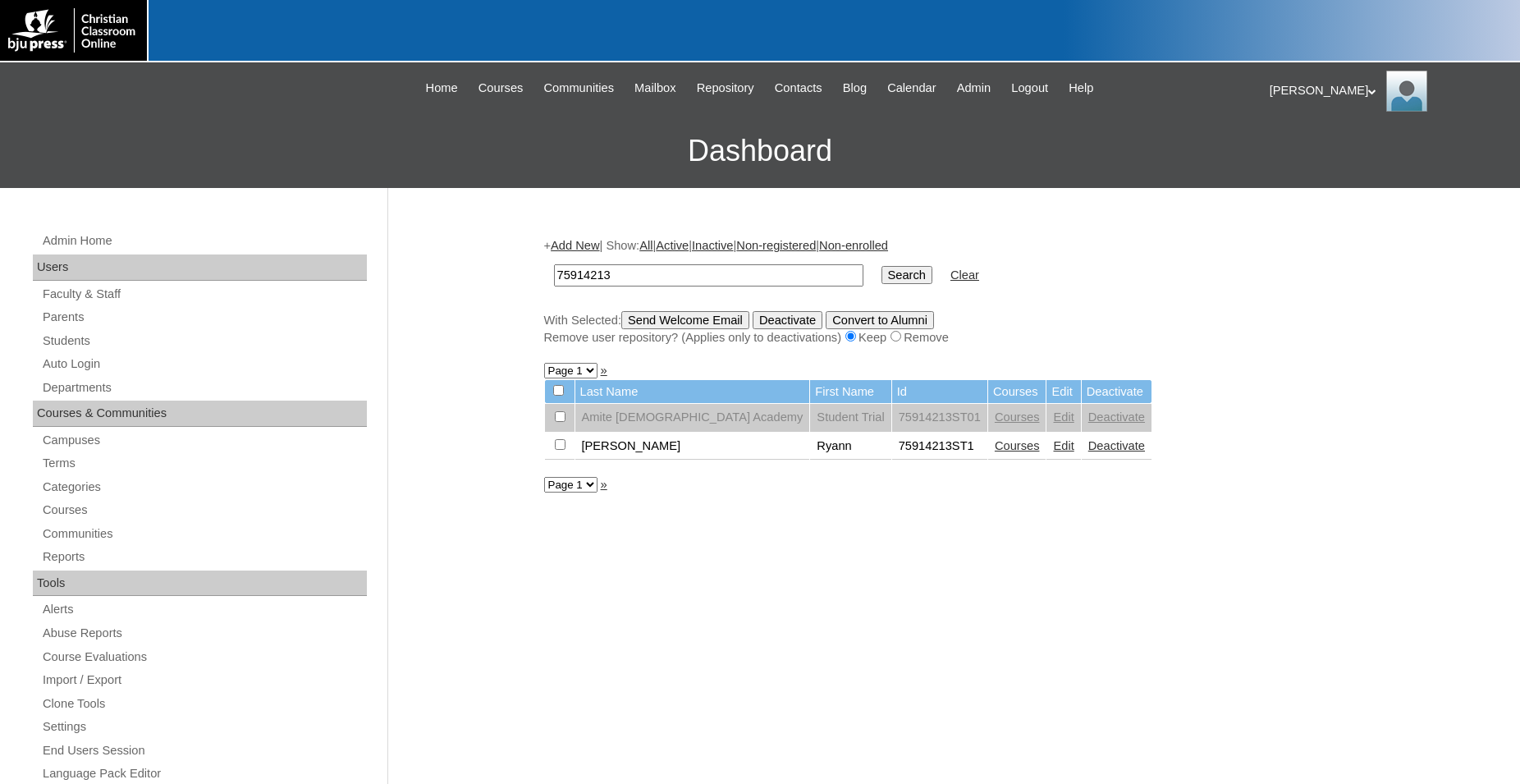
click at [1053, 452] on link "Edit" at bounding box center [1064, 445] width 21 height 13
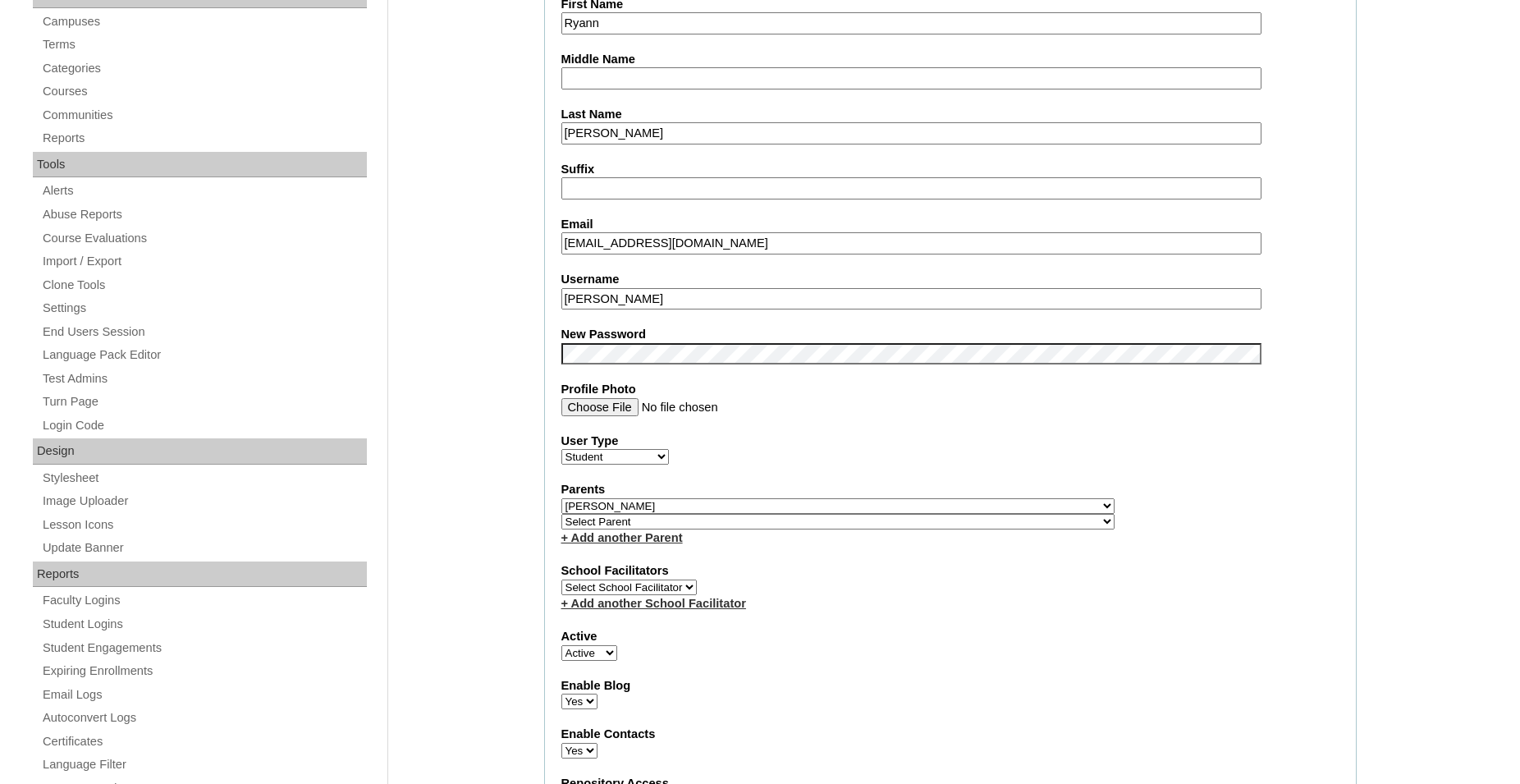
select select "36519"
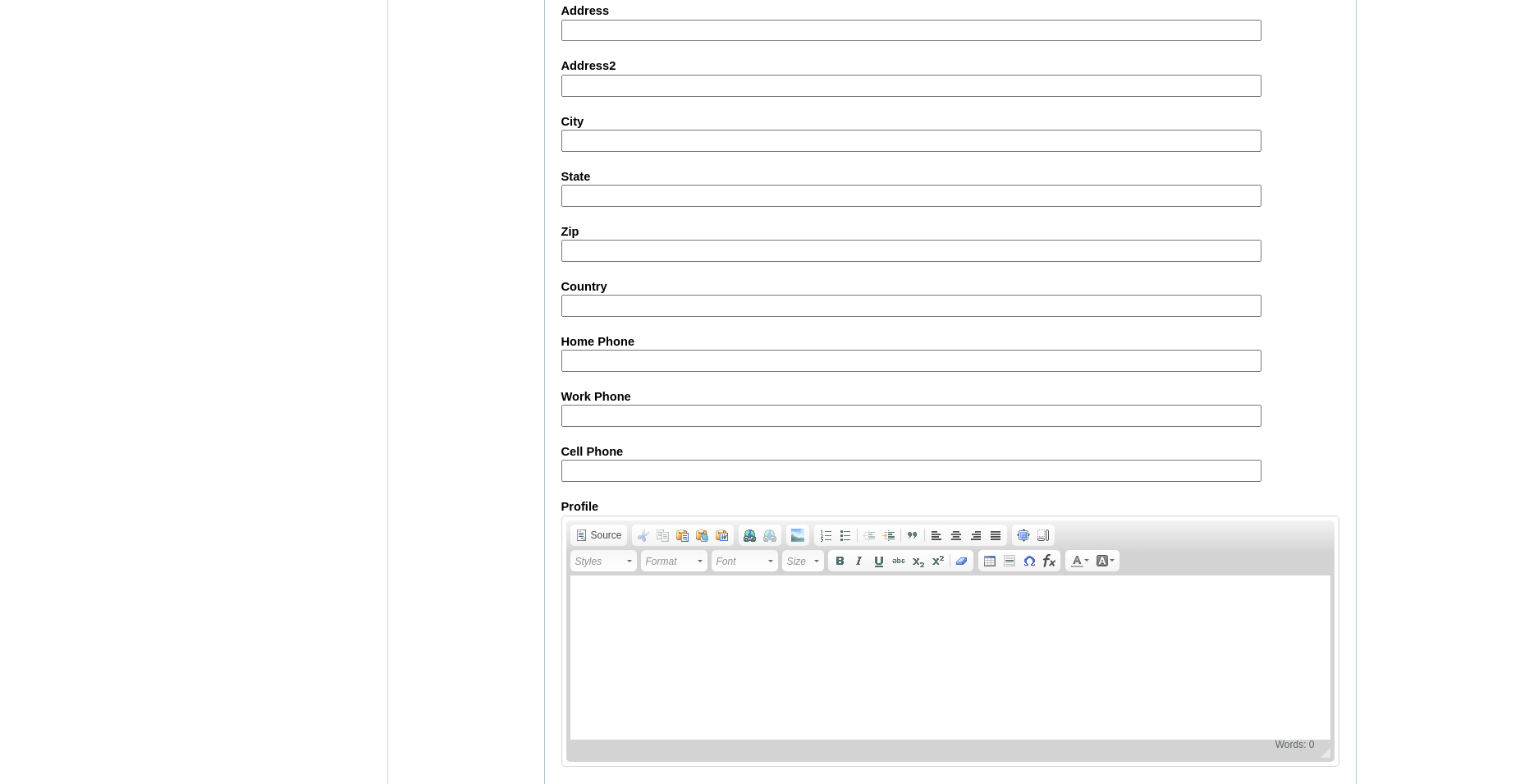
scroll to position [1746, 0]
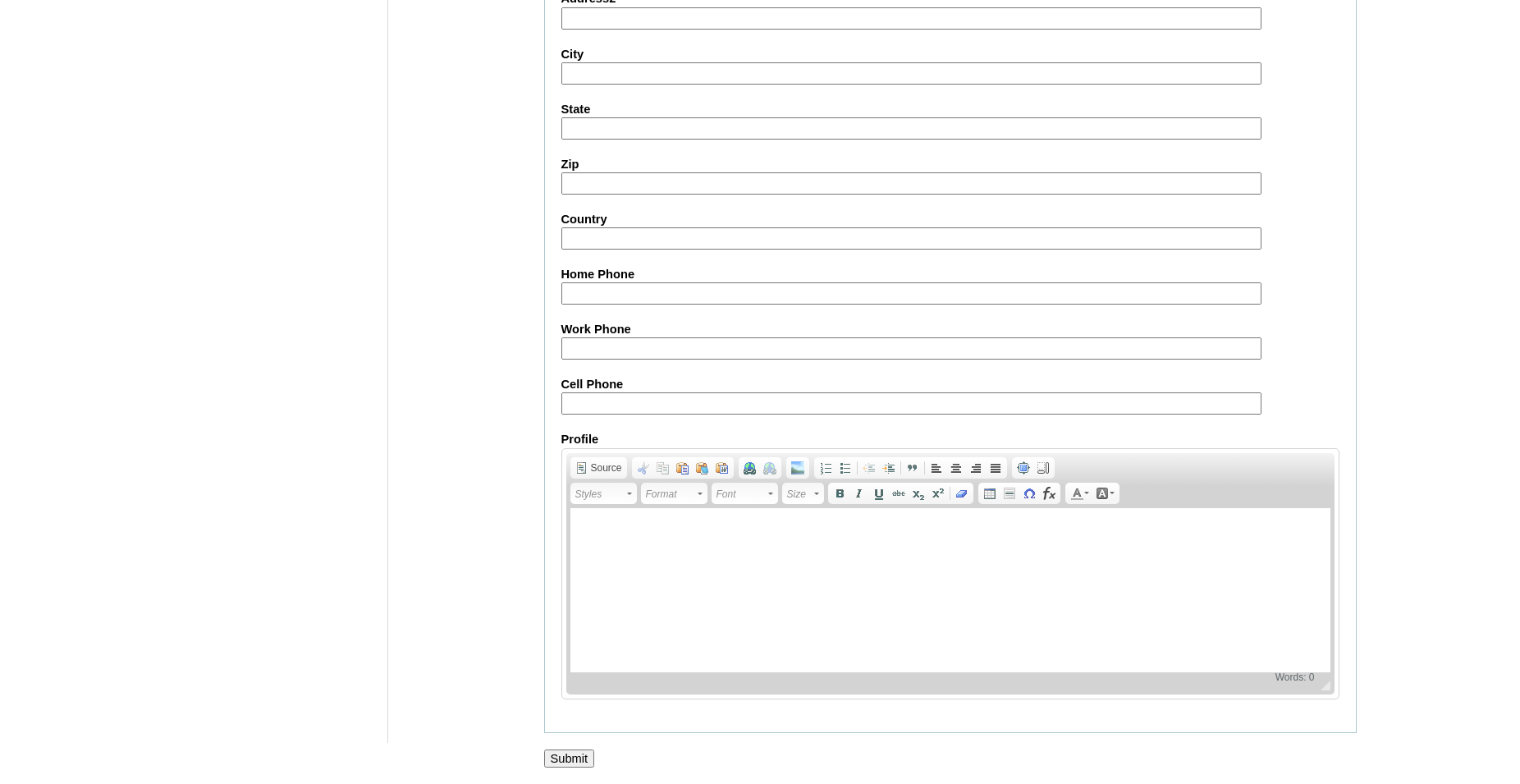
click at [576, 756] on input "Submit" at bounding box center [570, 758] width 51 height 18
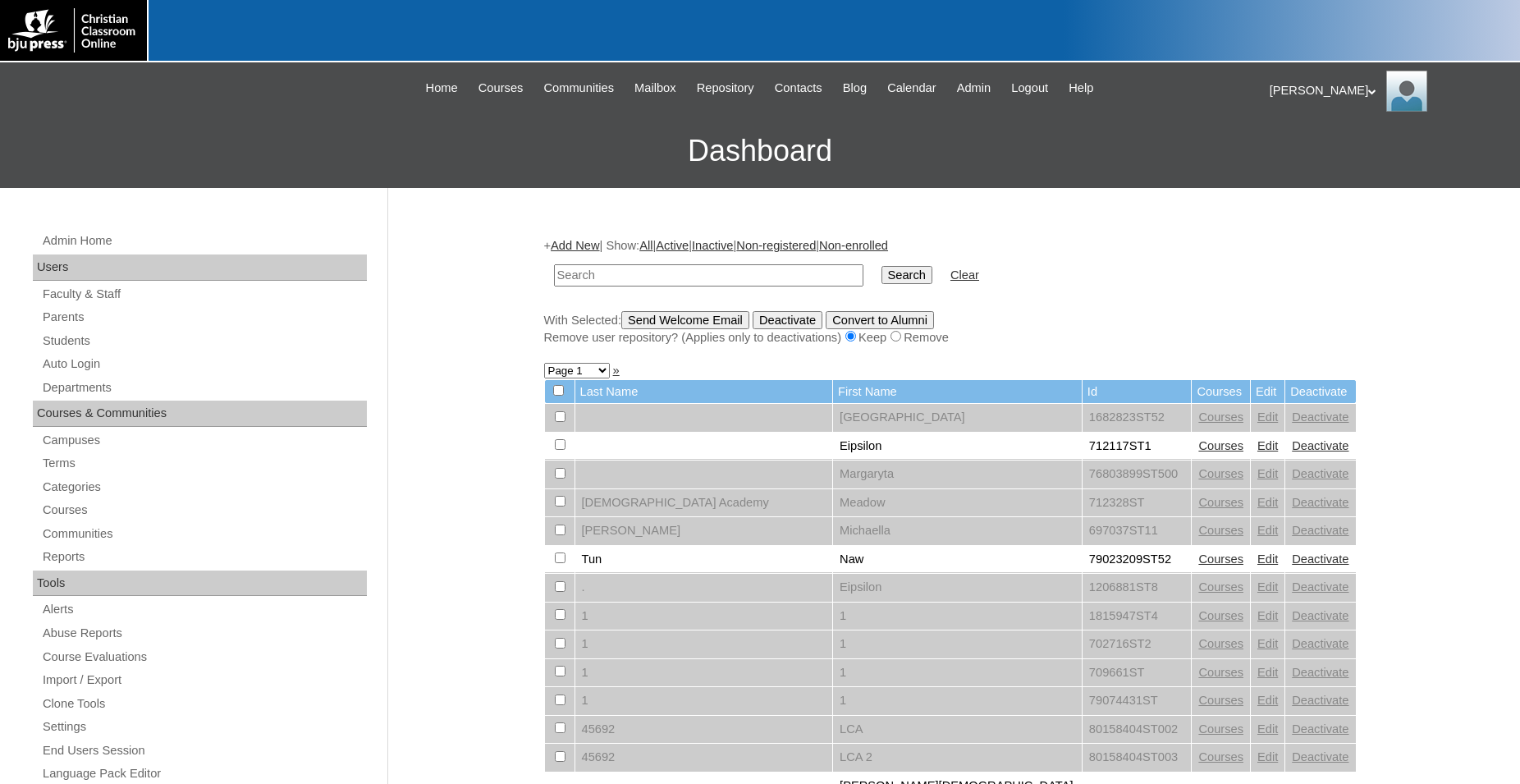
click at [698, 277] on input "text" at bounding box center [709, 275] width 310 height 22
type input "75914213"
click at [882, 266] on input "Search" at bounding box center [907, 274] width 51 height 18
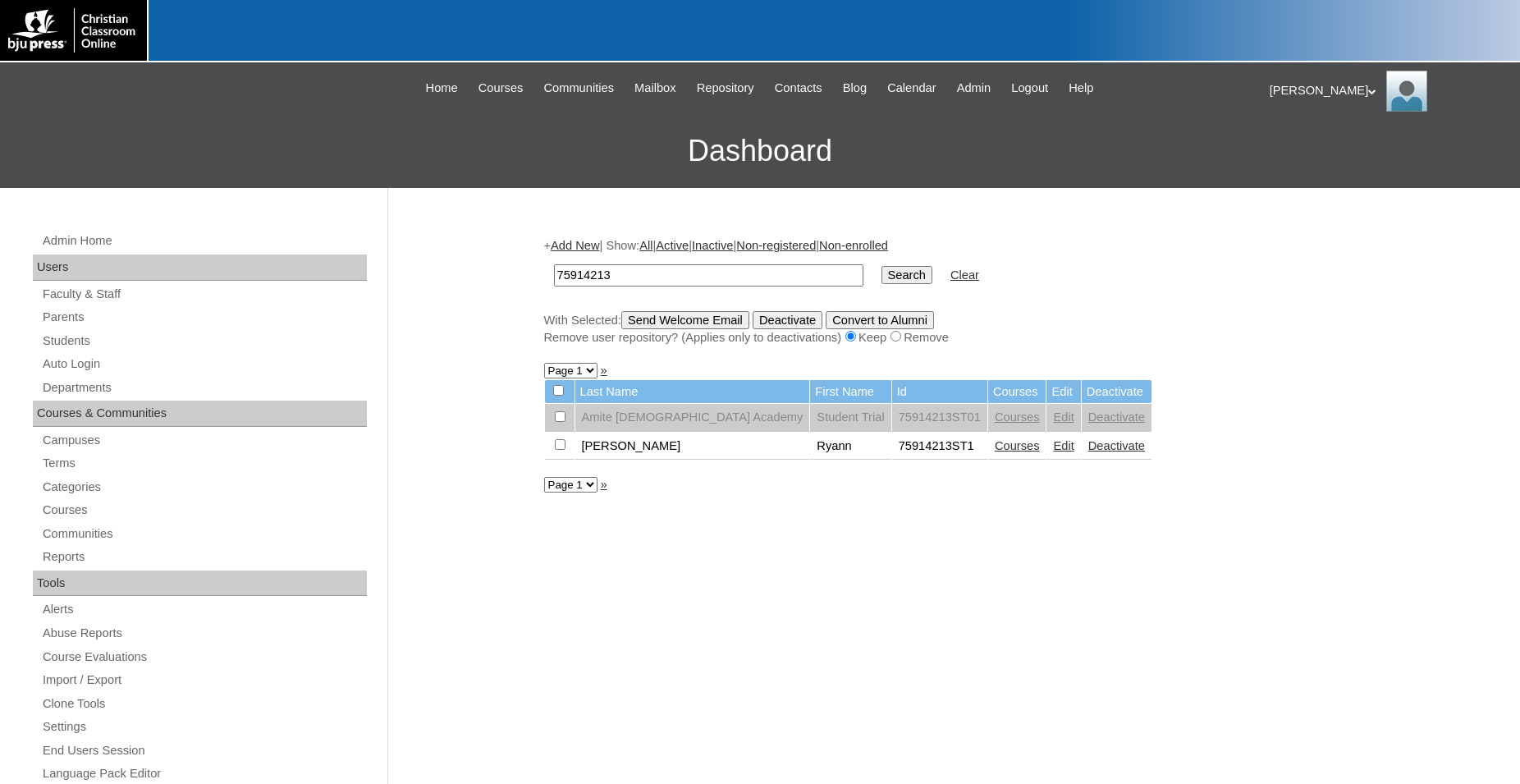
click at [995, 452] on link "Courses" at bounding box center [1017, 445] width 45 height 13
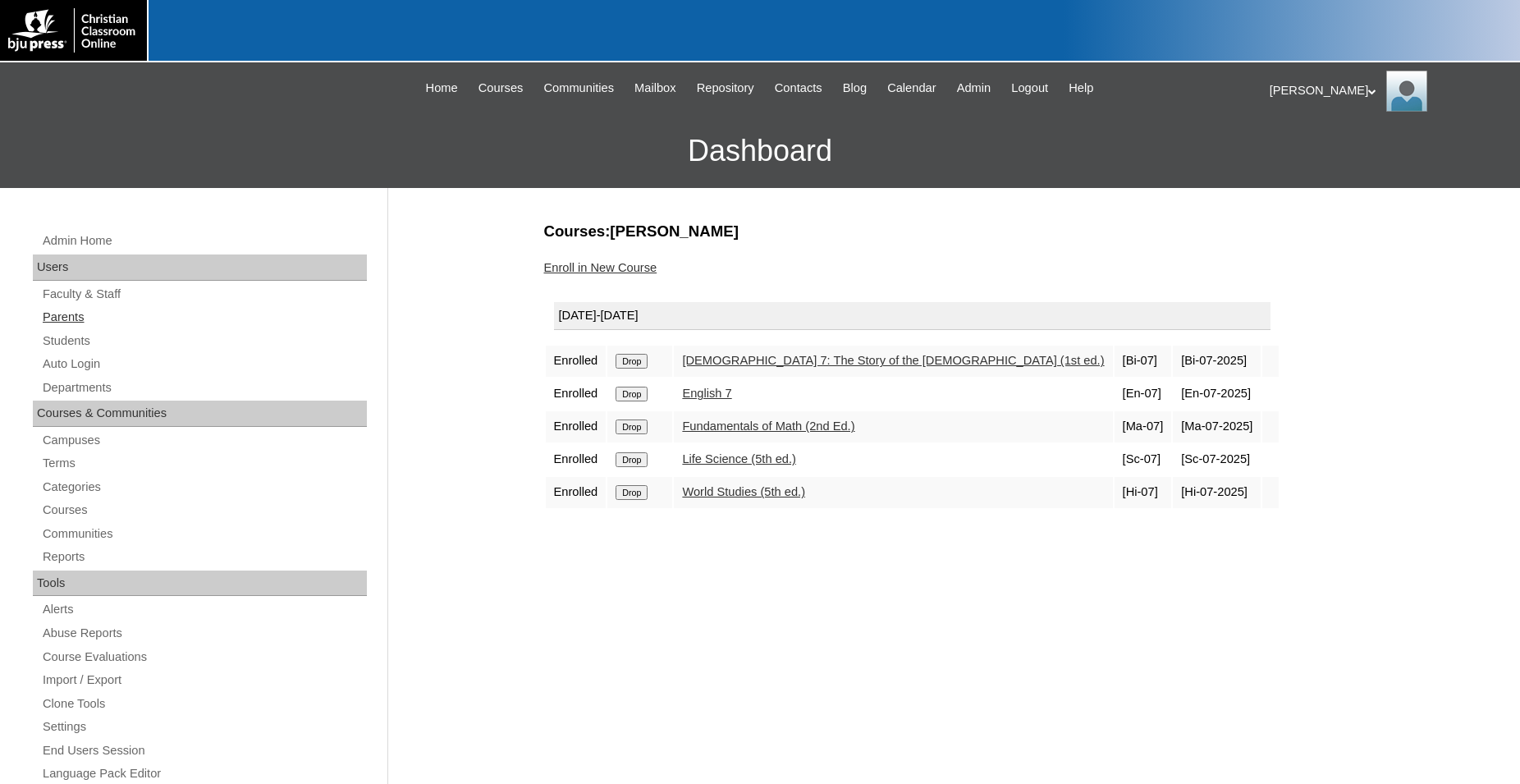
click at [76, 318] on link "Parents" at bounding box center [204, 317] width 326 height 21
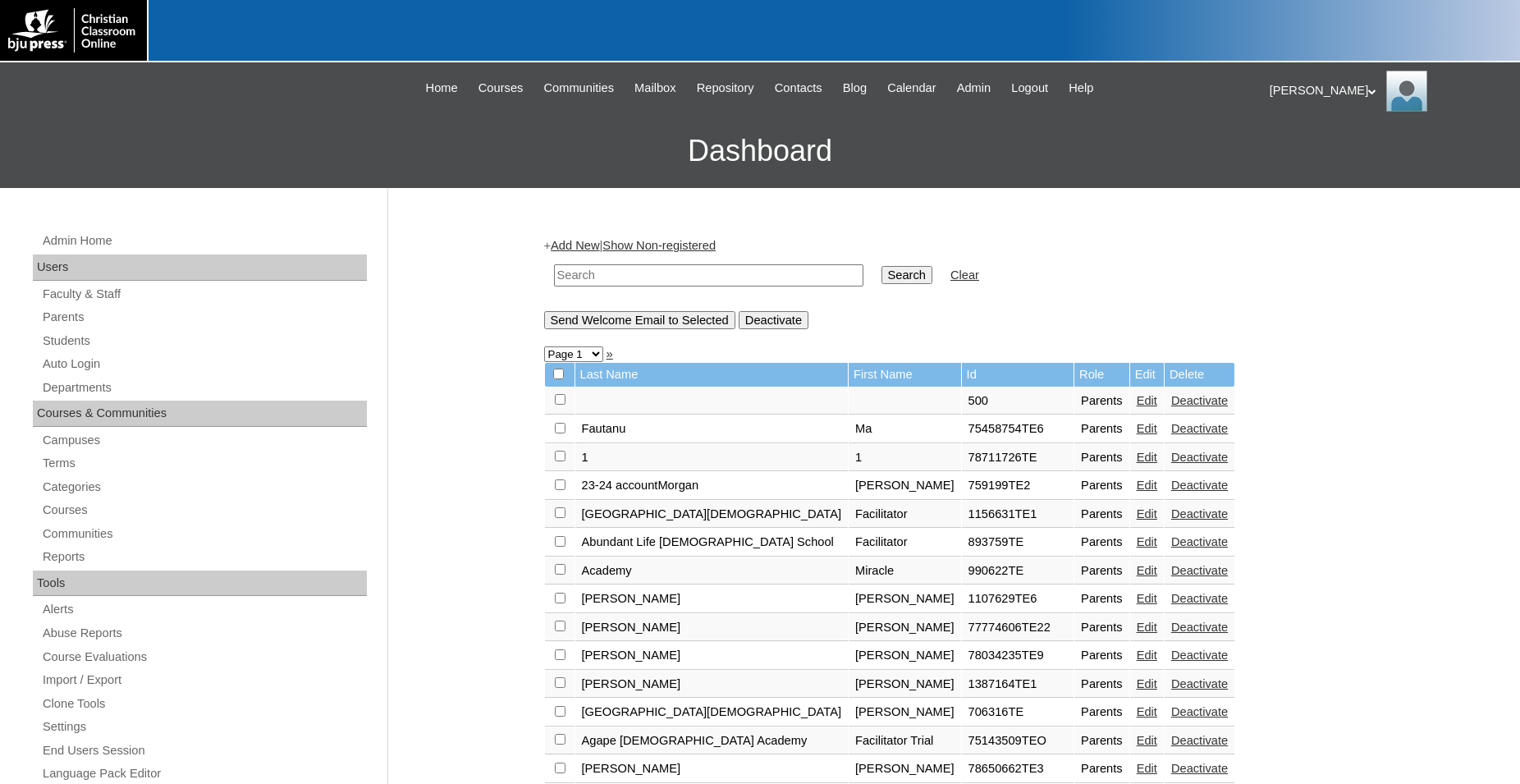
click at [684, 271] on input "text" at bounding box center [709, 275] width 310 height 22
click at [697, 277] on input "text" at bounding box center [709, 275] width 310 height 22
type input "75914213"
click at [882, 266] on input "Search" at bounding box center [907, 274] width 51 height 18
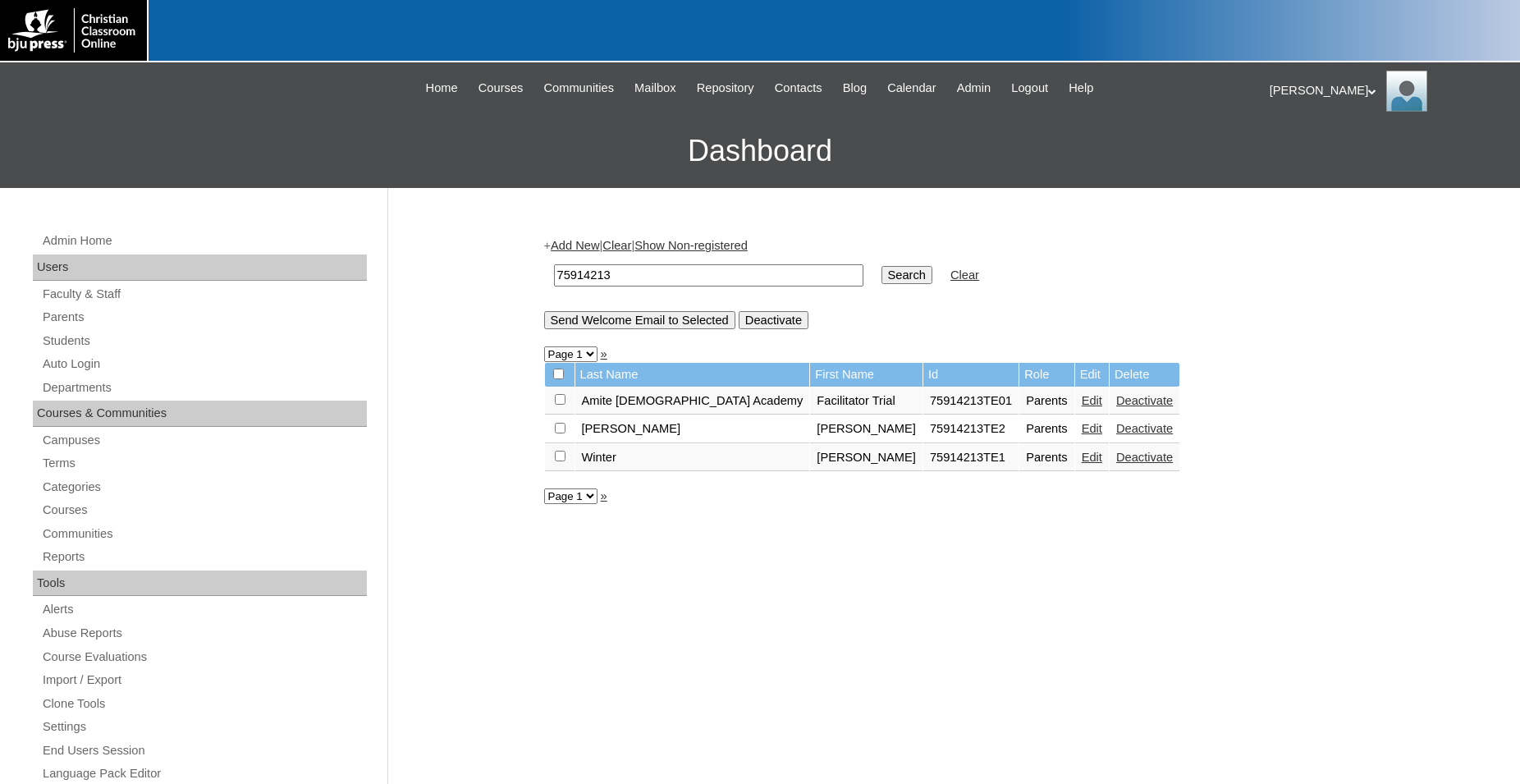
click at [1082, 464] on link "Edit" at bounding box center [1092, 456] width 21 height 13
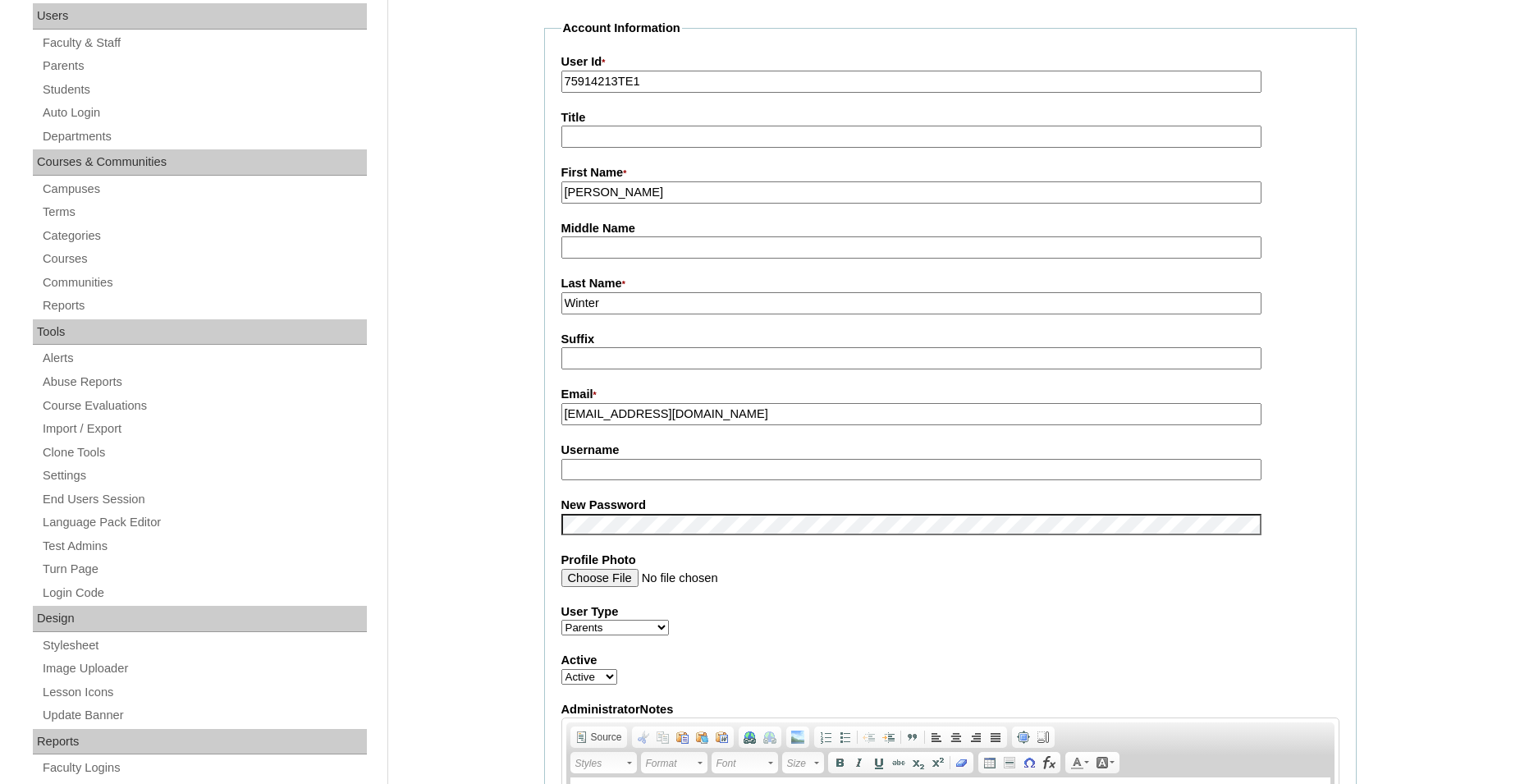
click at [741, 467] on input "Username" at bounding box center [912, 470] width 700 height 22
type input "darla.winter"
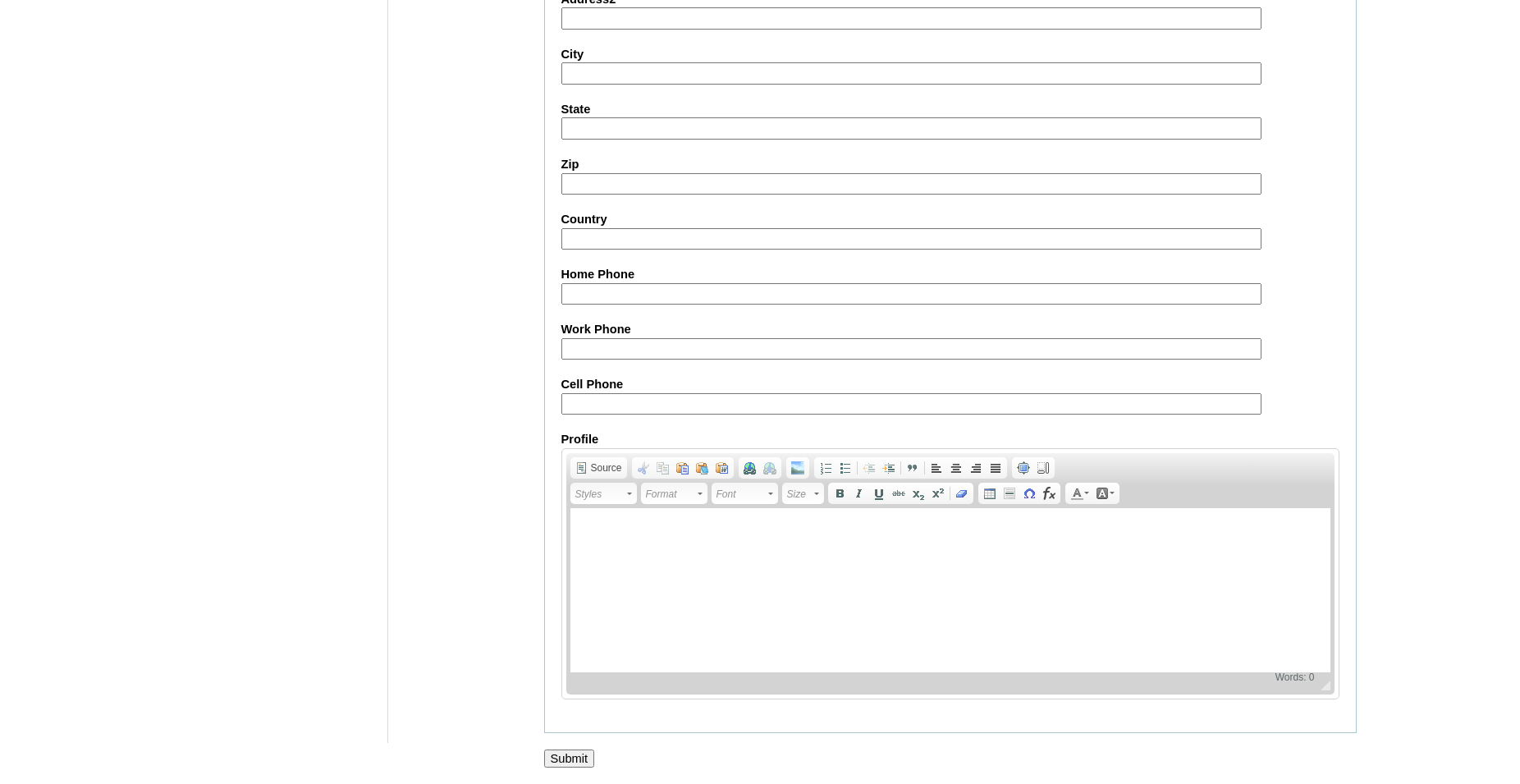
scroll to position [1382, 0]
click at [572, 755] on input "Submit" at bounding box center [570, 758] width 51 height 18
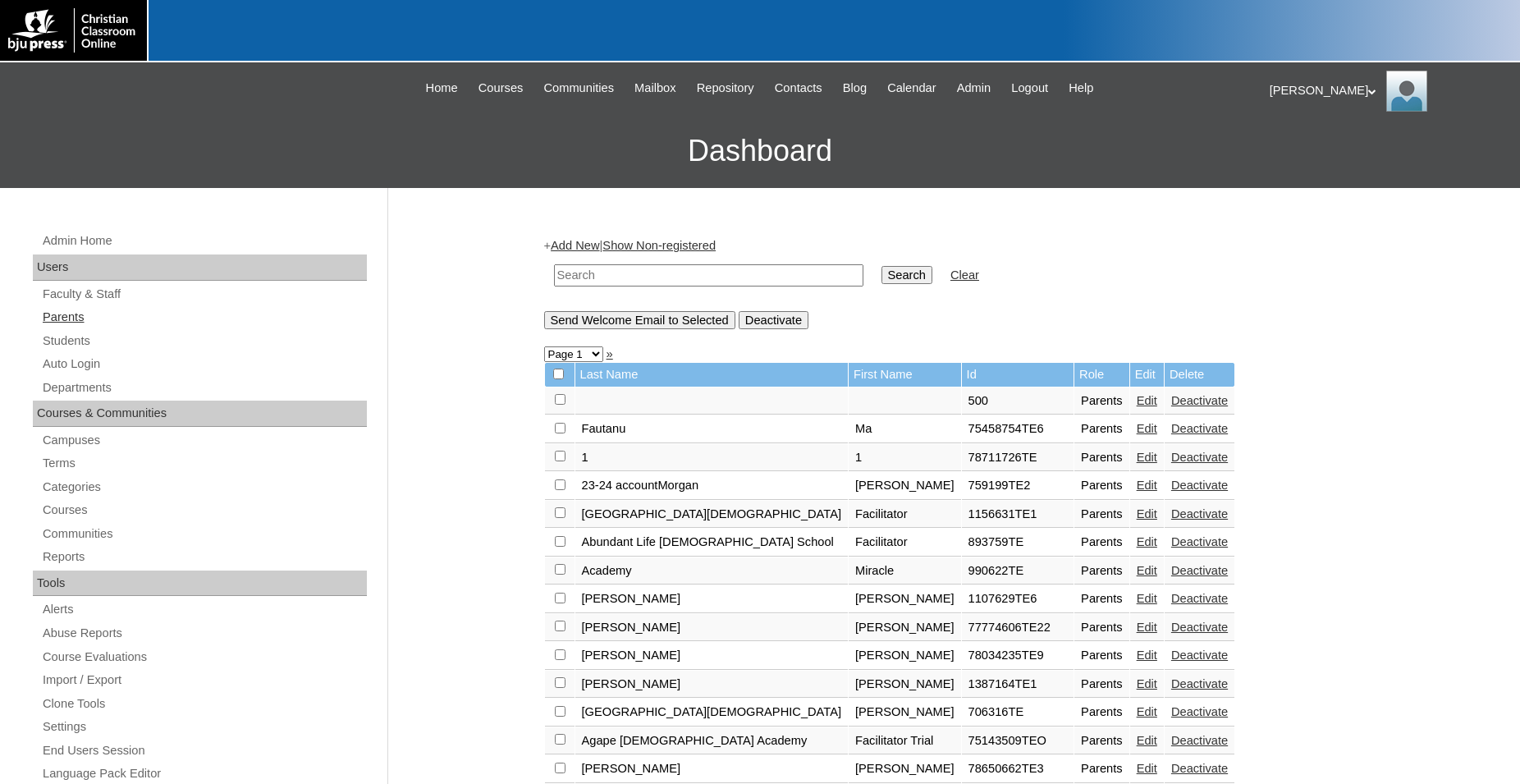
click at [65, 316] on link "Parents" at bounding box center [204, 317] width 326 height 21
click at [662, 274] on input "text" at bounding box center [709, 275] width 310 height 22
type input "1"
type input "75914213"
click at [882, 266] on input "Search" at bounding box center [907, 274] width 51 height 18
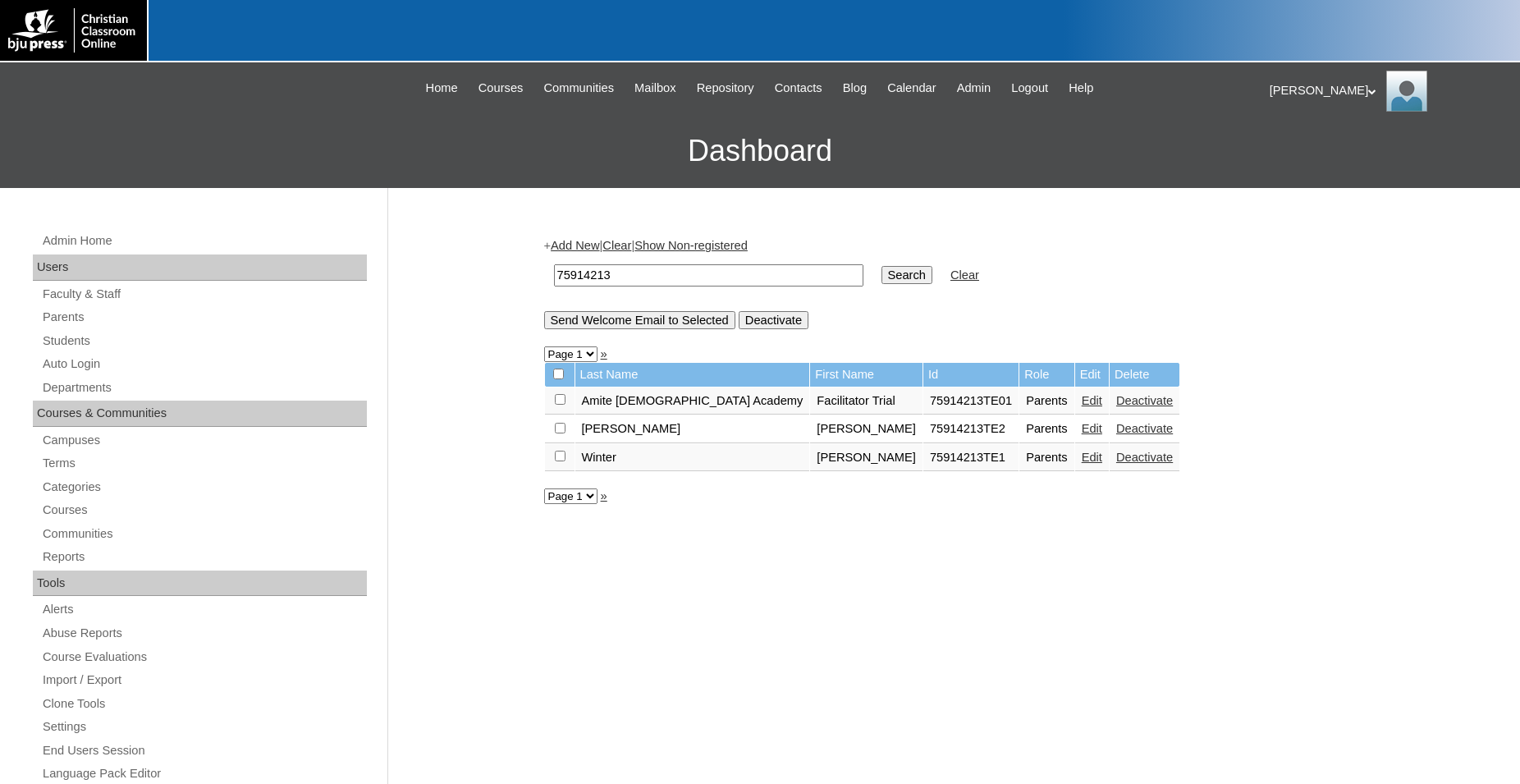
click at [1082, 431] on link "Edit" at bounding box center [1092, 428] width 21 height 13
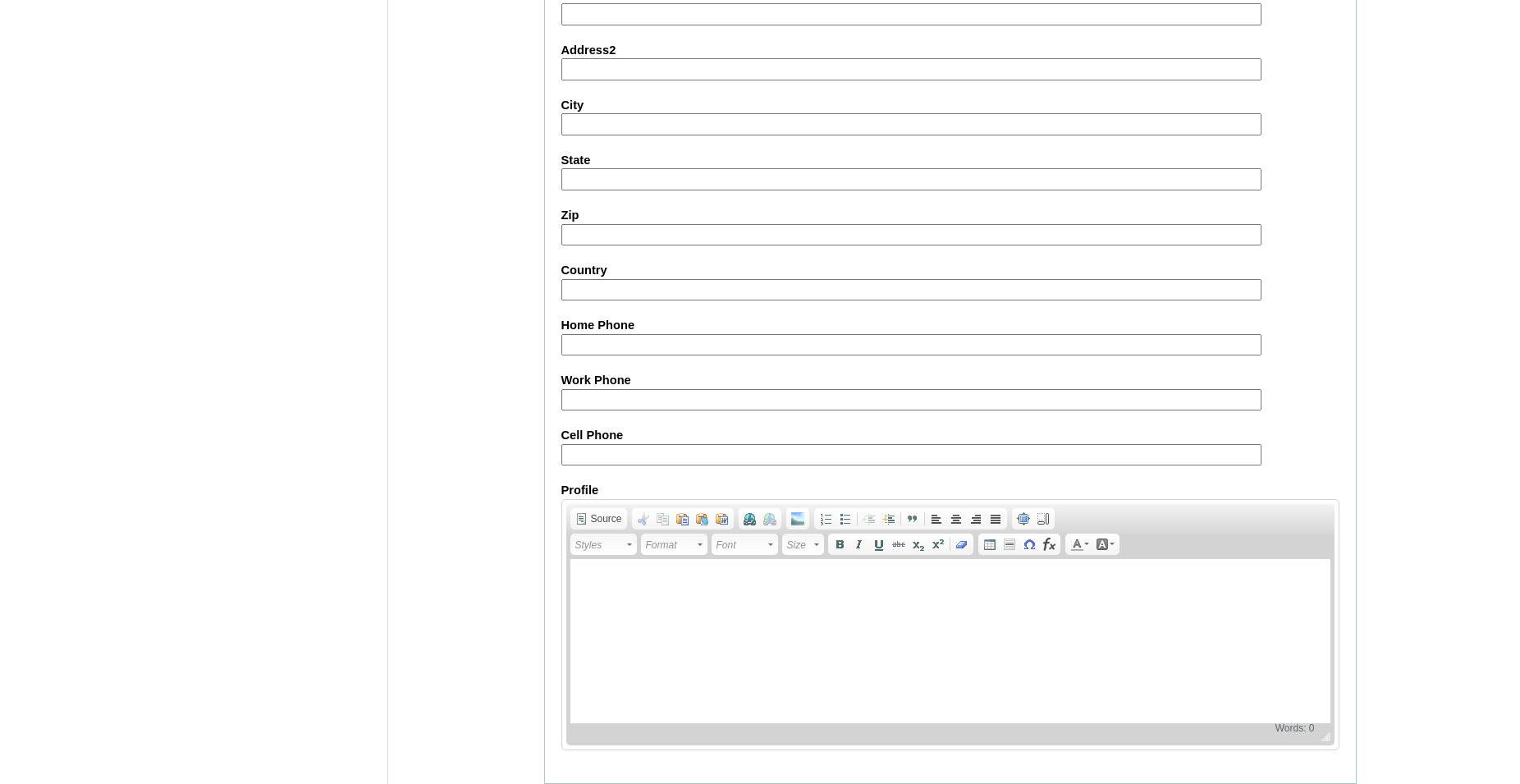
scroll to position [1382, 0]
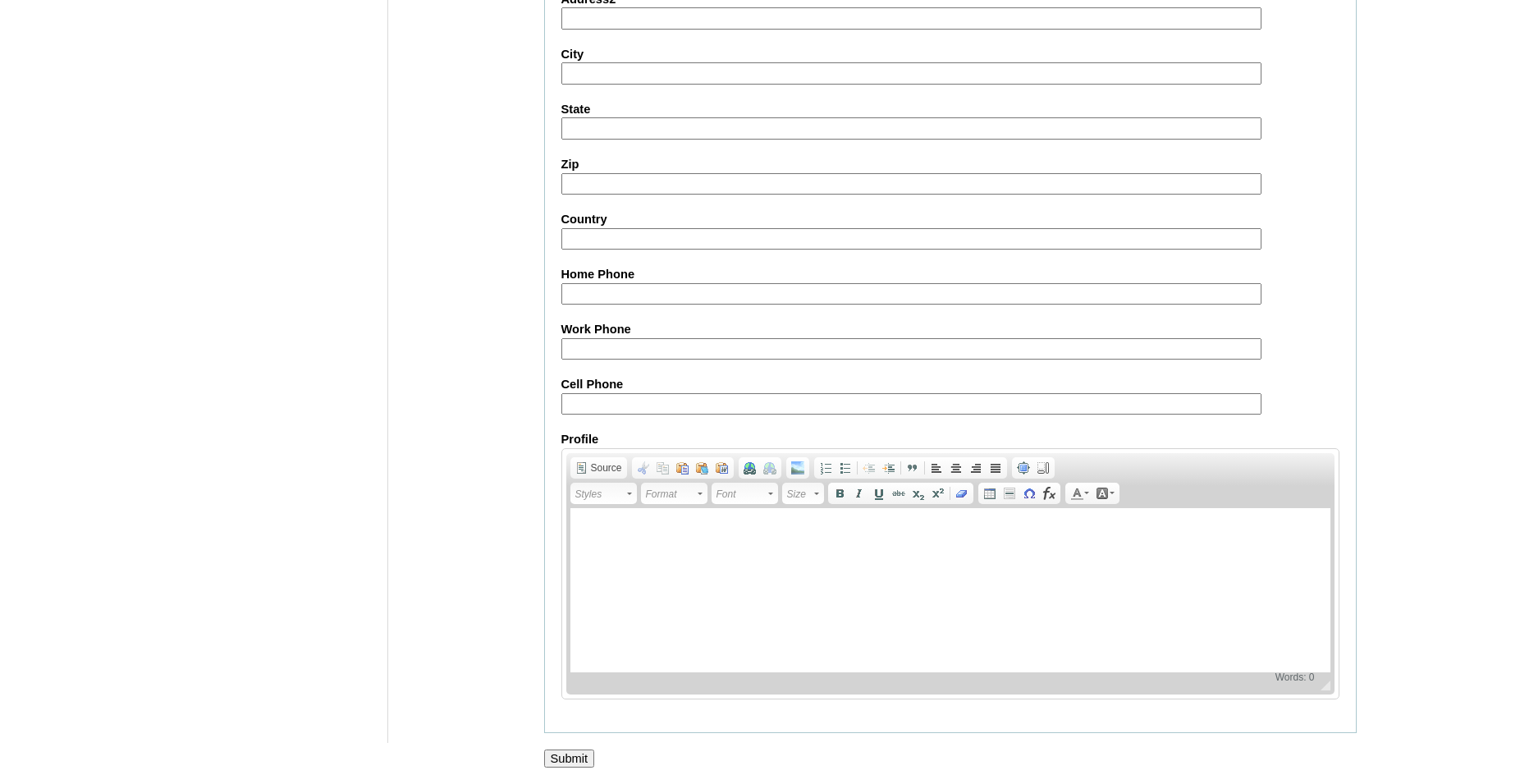
click at [567, 757] on input "Submit" at bounding box center [570, 758] width 51 height 18
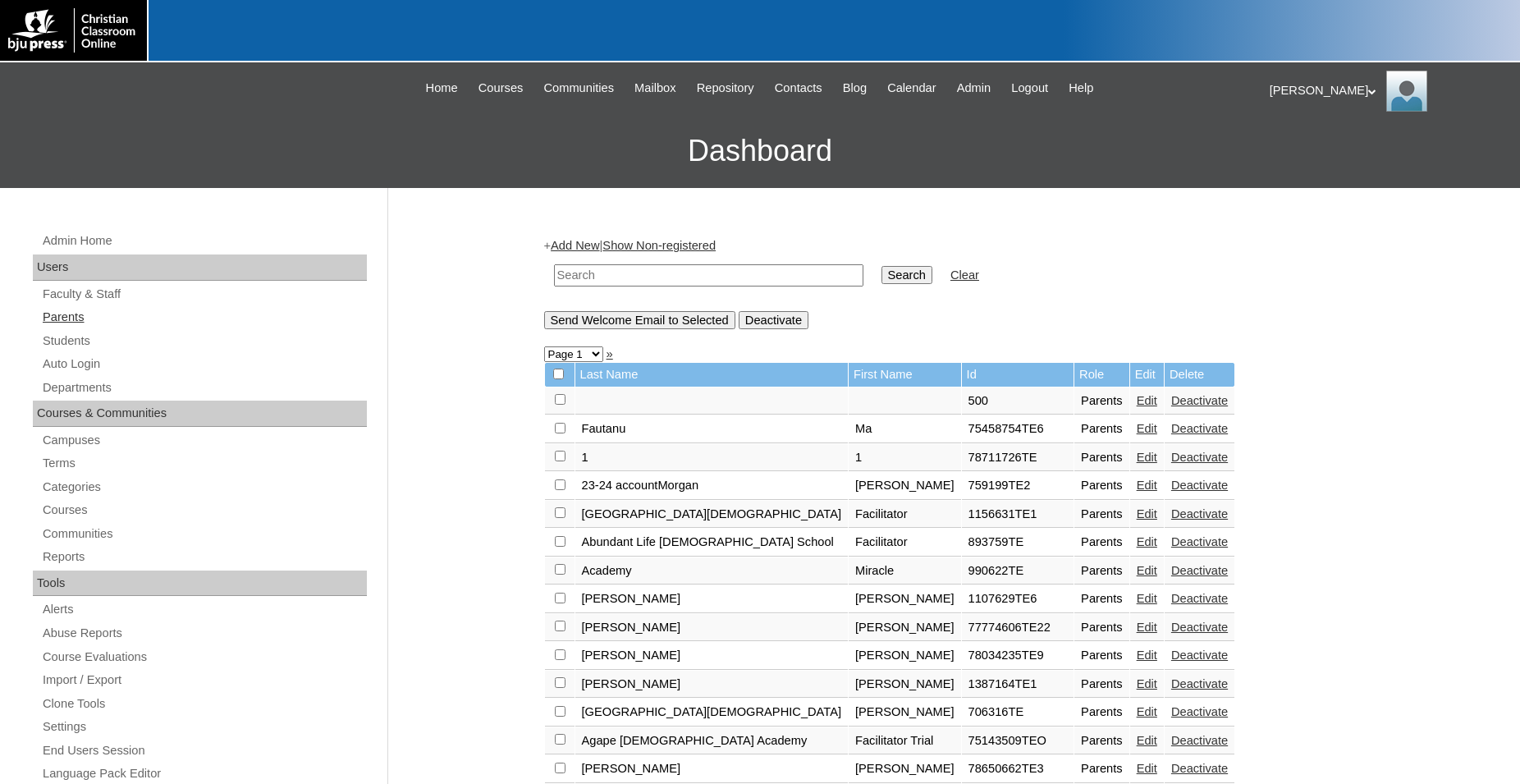
click at [69, 322] on link "Parents" at bounding box center [204, 317] width 326 height 21
click at [717, 277] on input "text" at bounding box center [709, 275] width 310 height 22
type input "75914213"
click at [882, 266] on input "Search" at bounding box center [907, 274] width 51 height 18
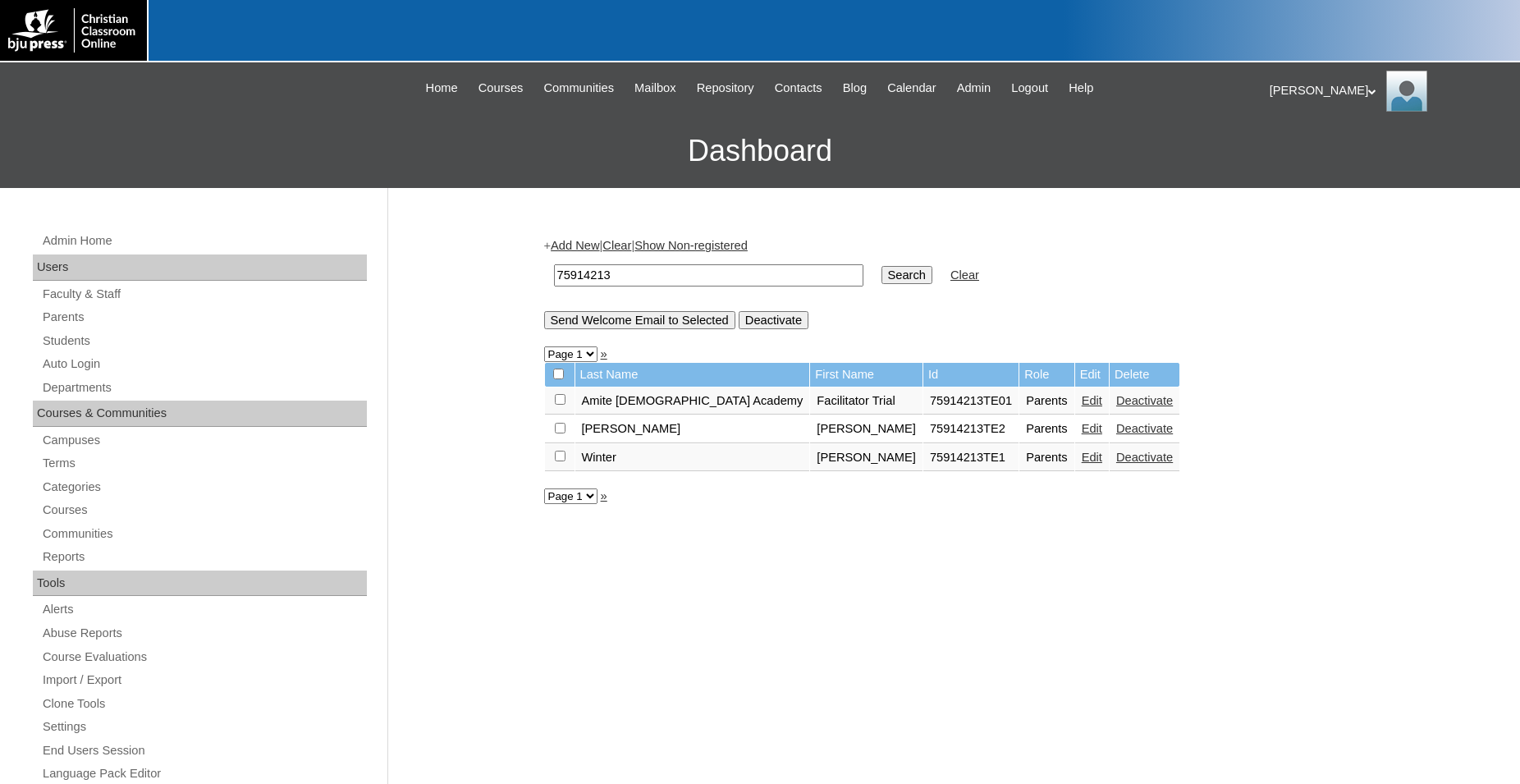
click at [1082, 435] on link "Edit" at bounding box center [1092, 428] width 21 height 13
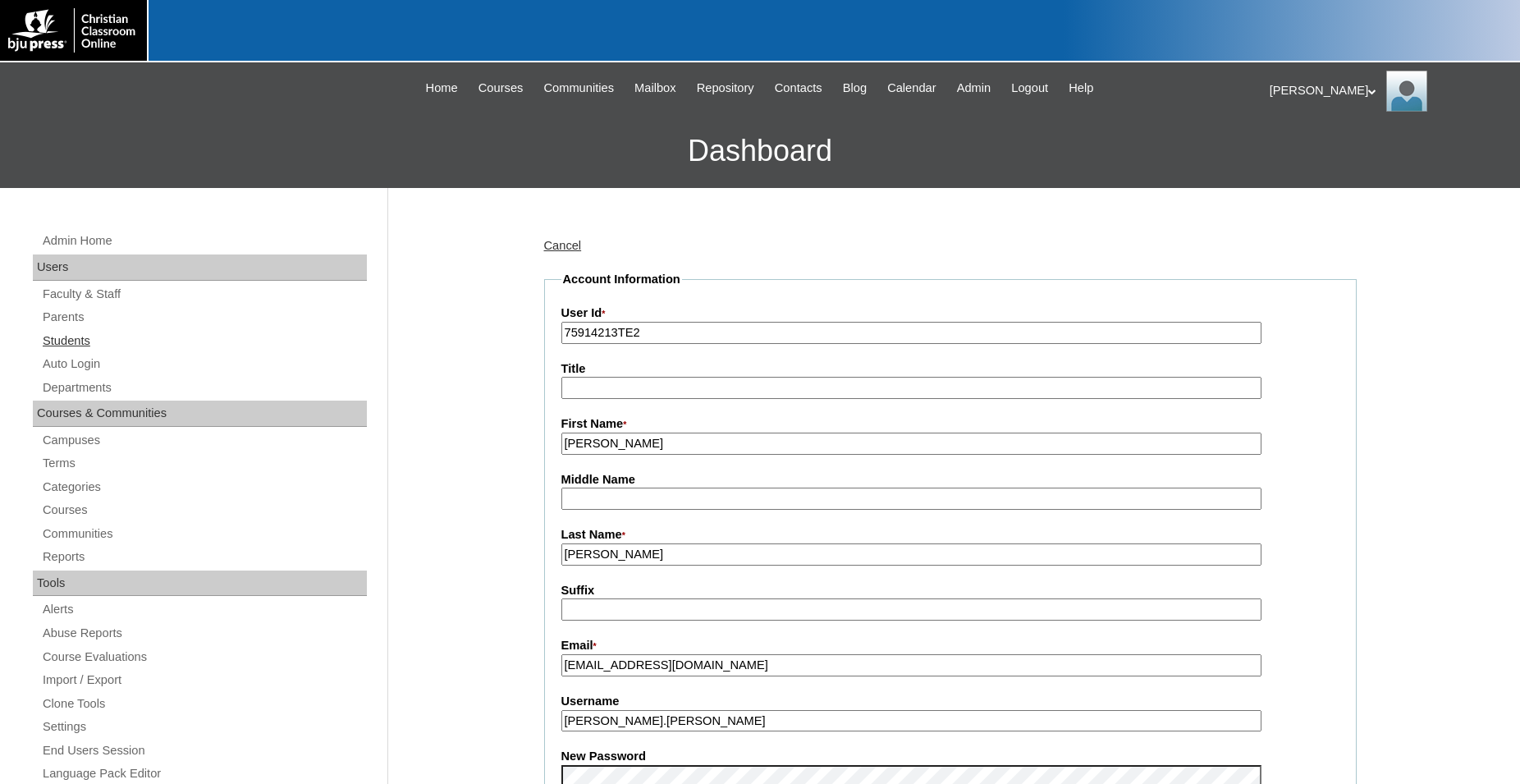
click at [84, 345] on link "Students" at bounding box center [204, 341] width 326 height 21
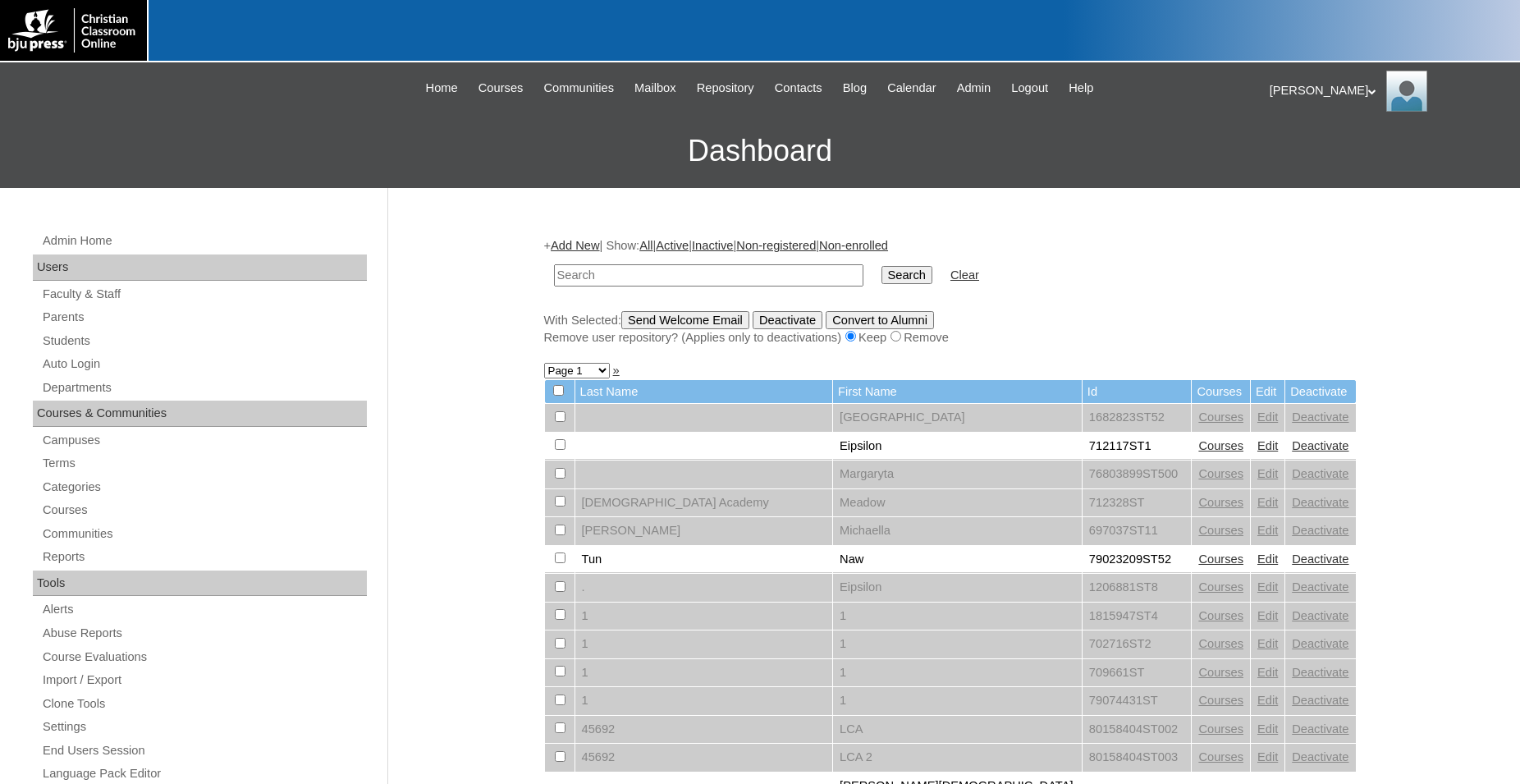
click at [697, 278] on input "text" at bounding box center [709, 275] width 310 height 22
type input "75914213"
click at [882, 266] on input "Search" at bounding box center [907, 274] width 51 height 18
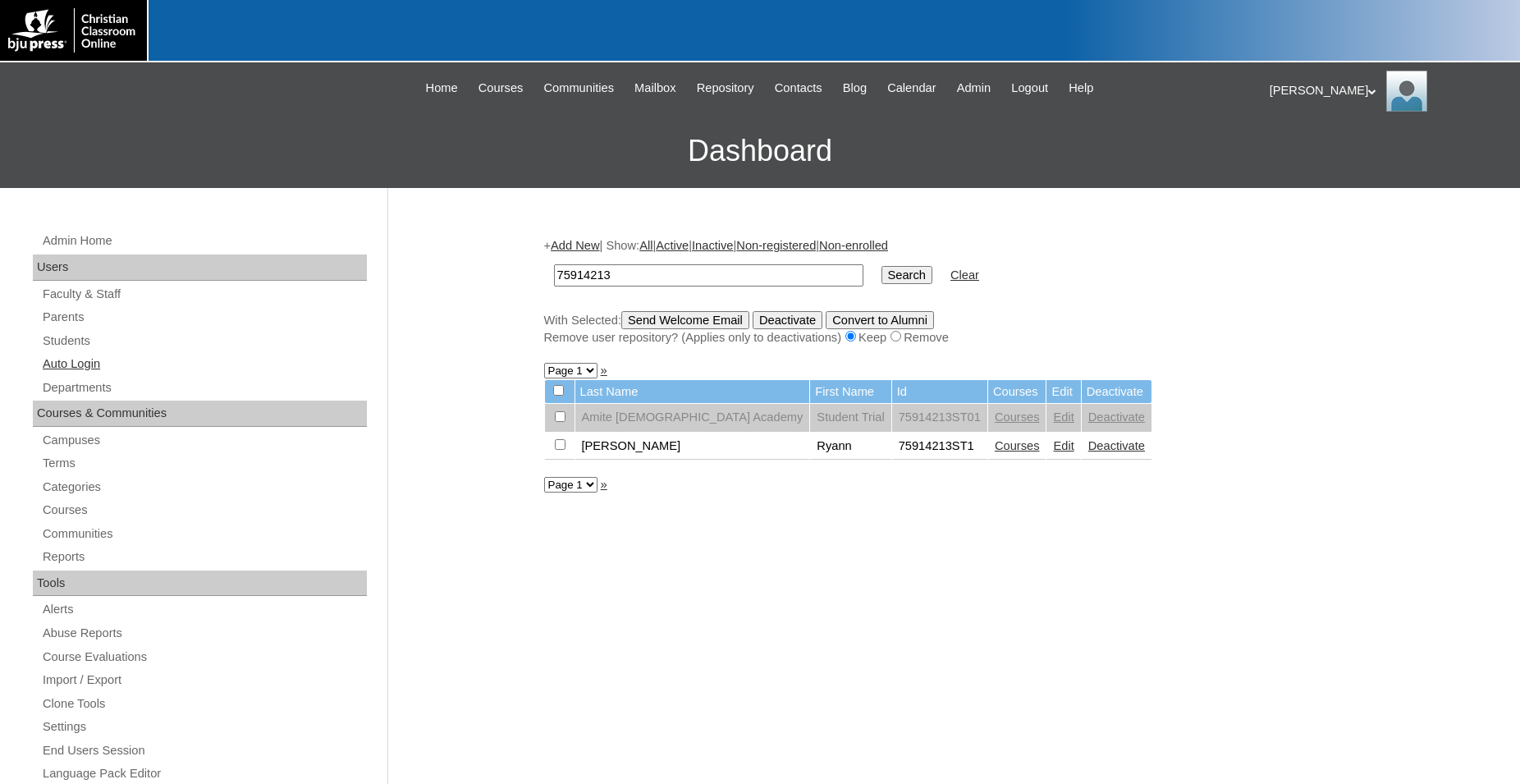
click at [92, 366] on link "Auto Login" at bounding box center [204, 364] width 326 height 21
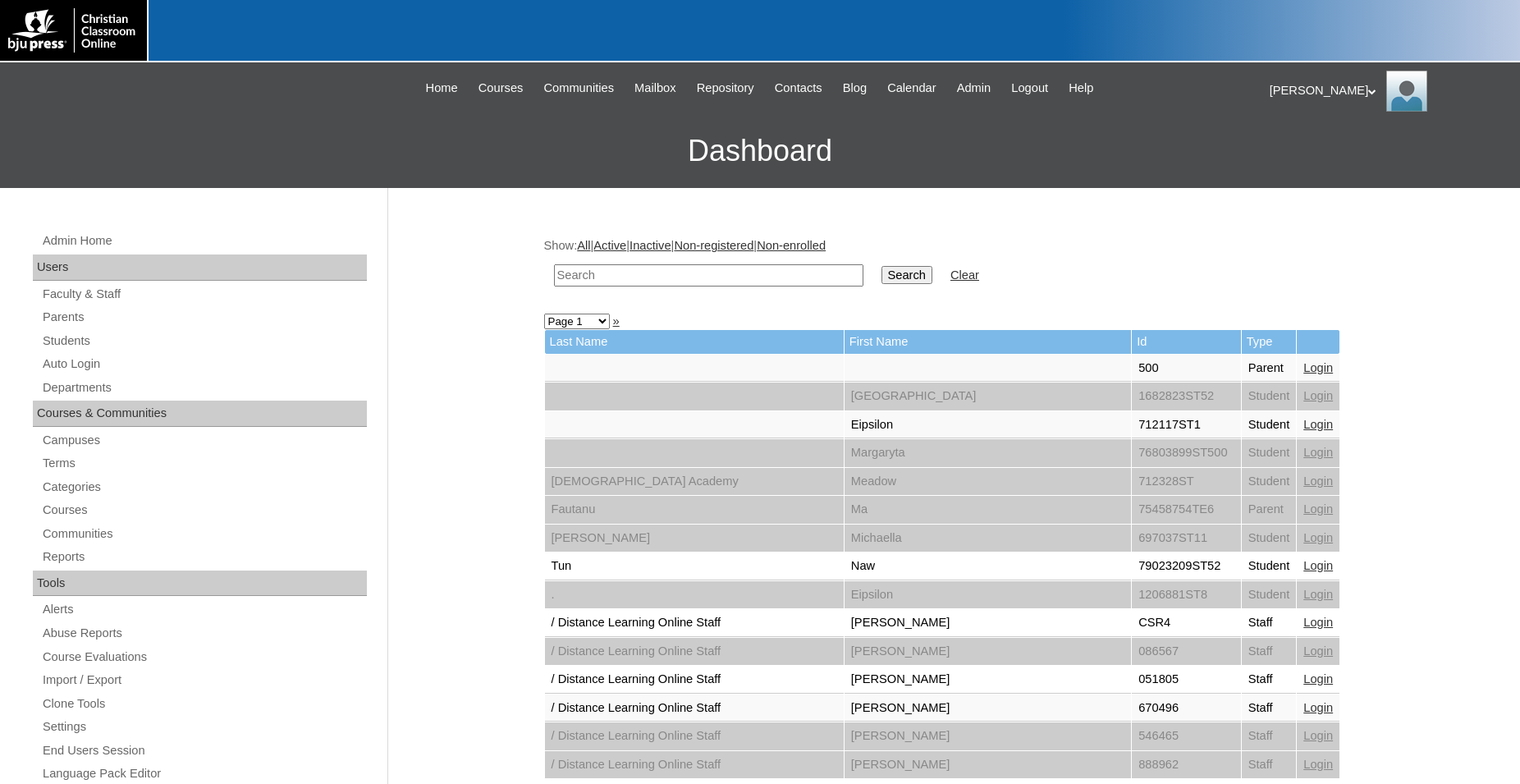
click at [755, 274] on input "text" at bounding box center [709, 275] width 310 height 22
type input "75914213"
click at [882, 266] on input "Search" at bounding box center [907, 274] width 51 height 18
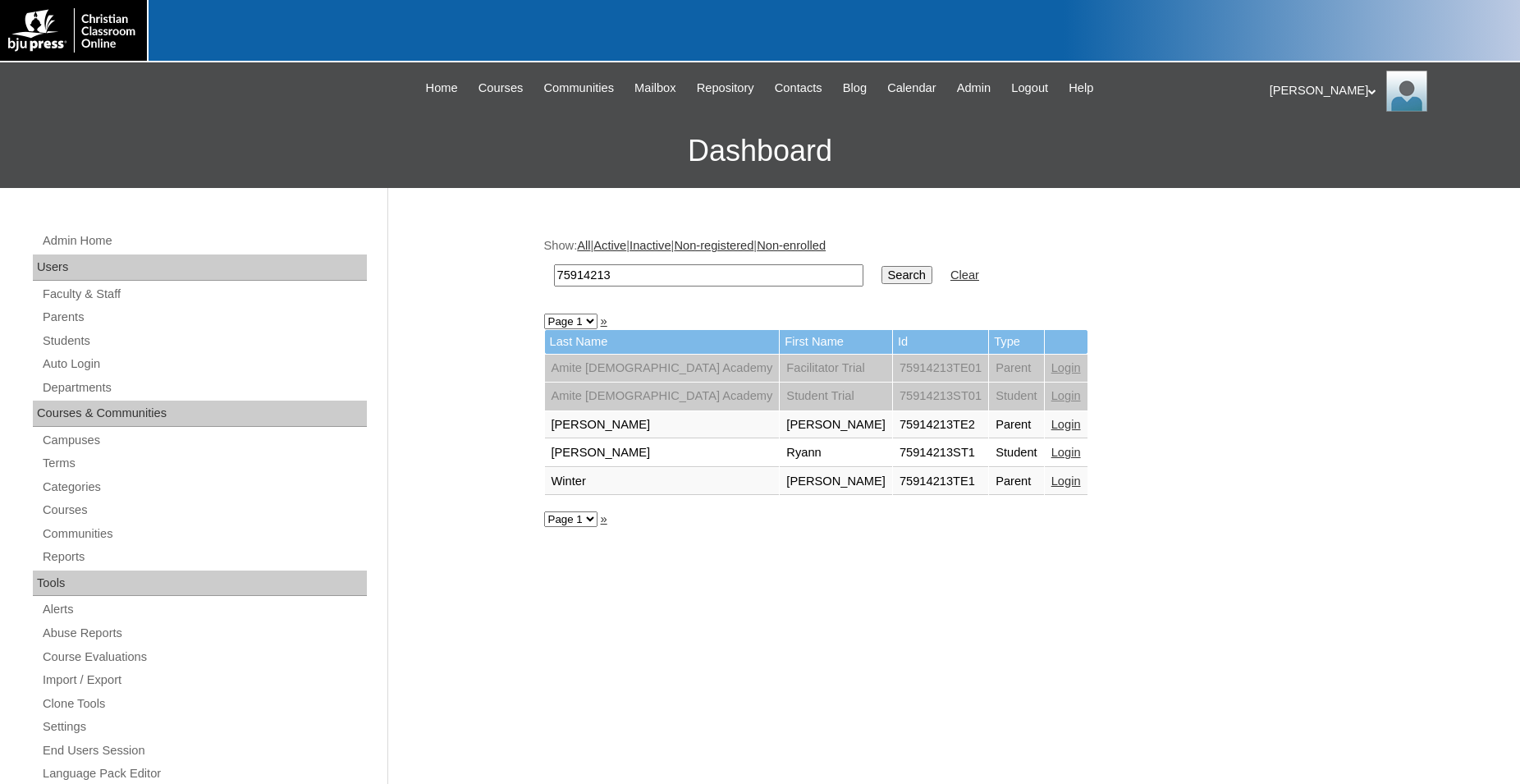
click at [1052, 427] on link "Login" at bounding box center [1066, 424] width 29 height 13
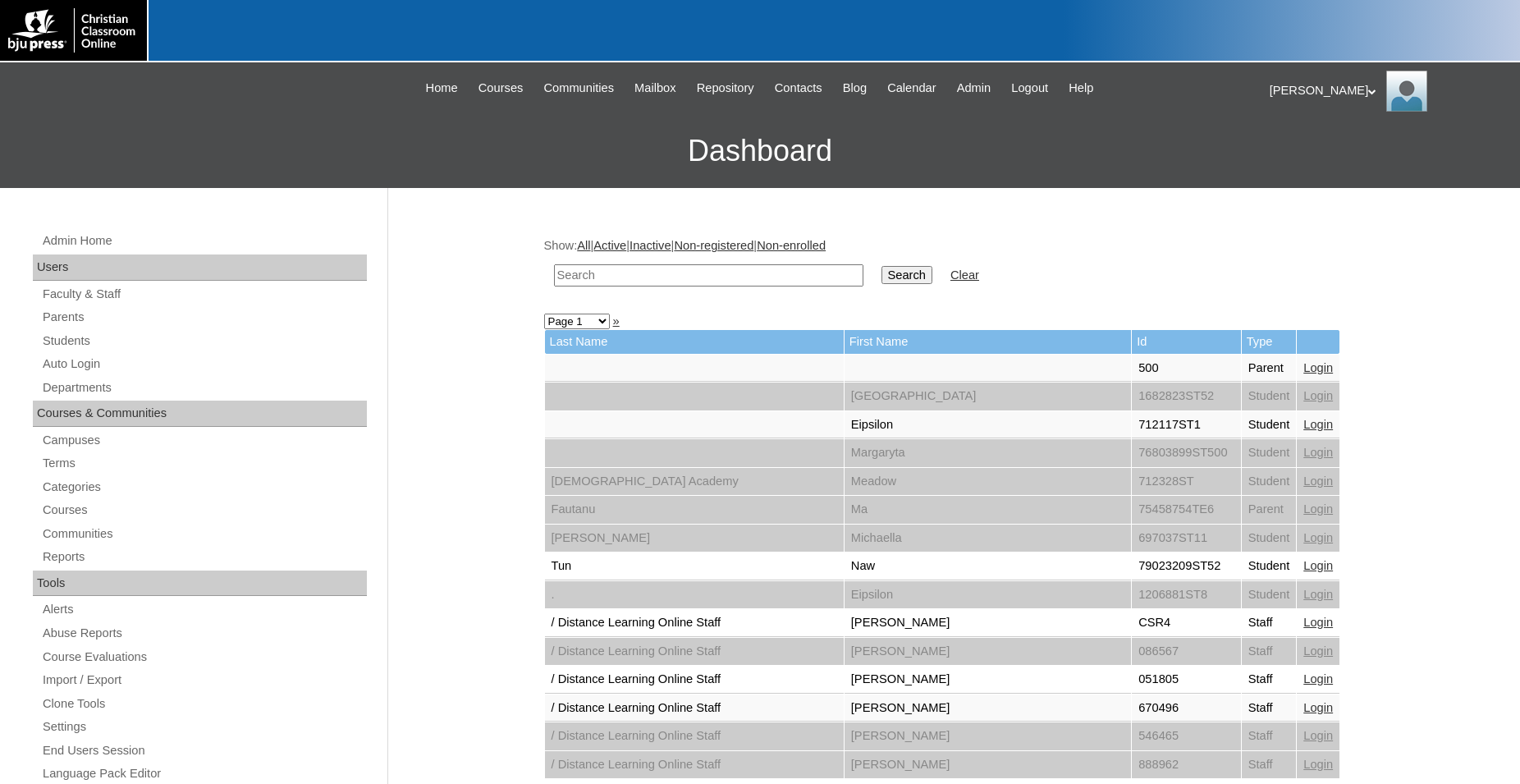
click at [738, 276] on input "text" at bounding box center [709, 275] width 310 height 22
type input "dantz"
click at [882, 266] on input "Search" at bounding box center [907, 274] width 51 height 18
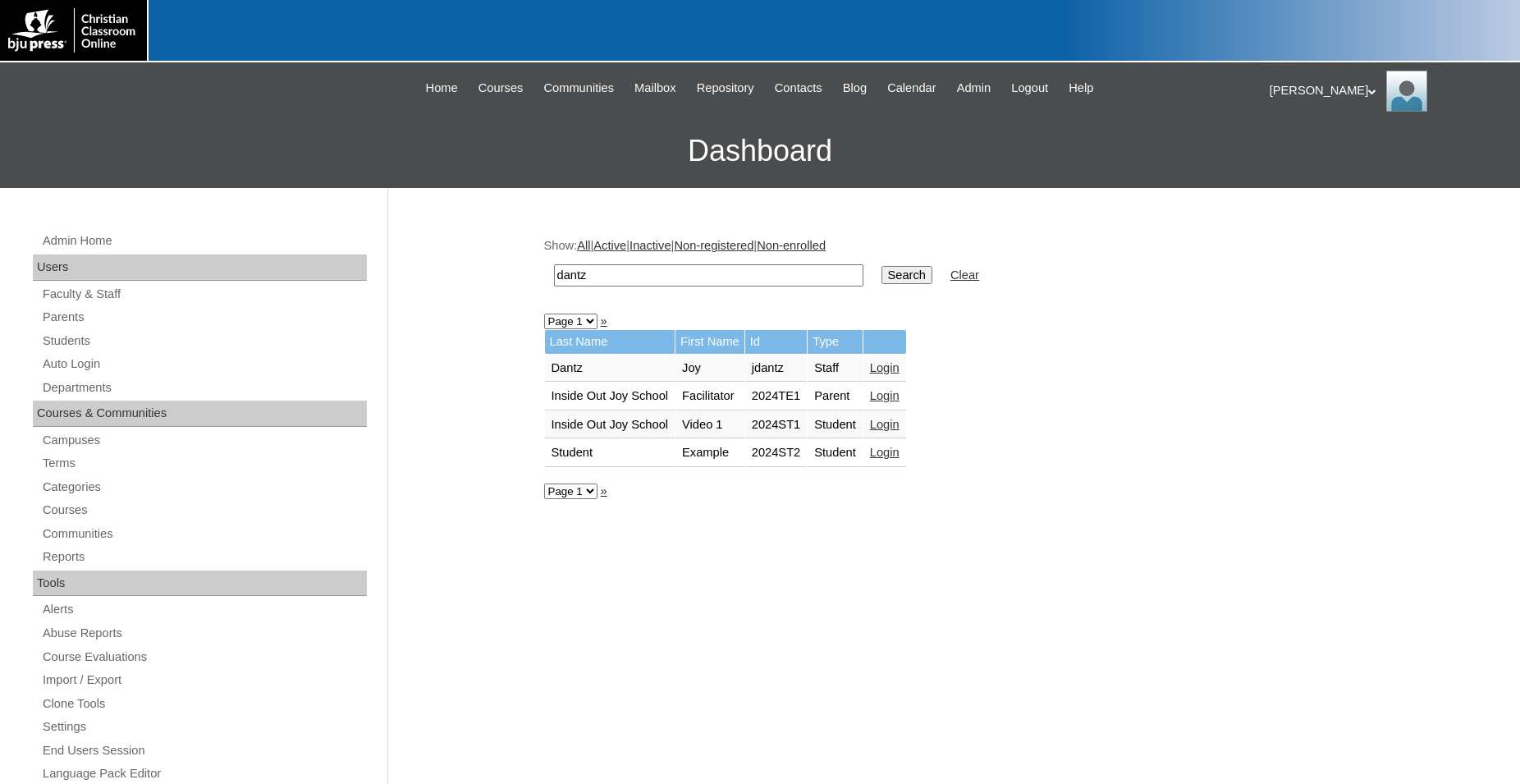
click at [896, 371] on link "Login" at bounding box center [884, 367] width 29 height 13
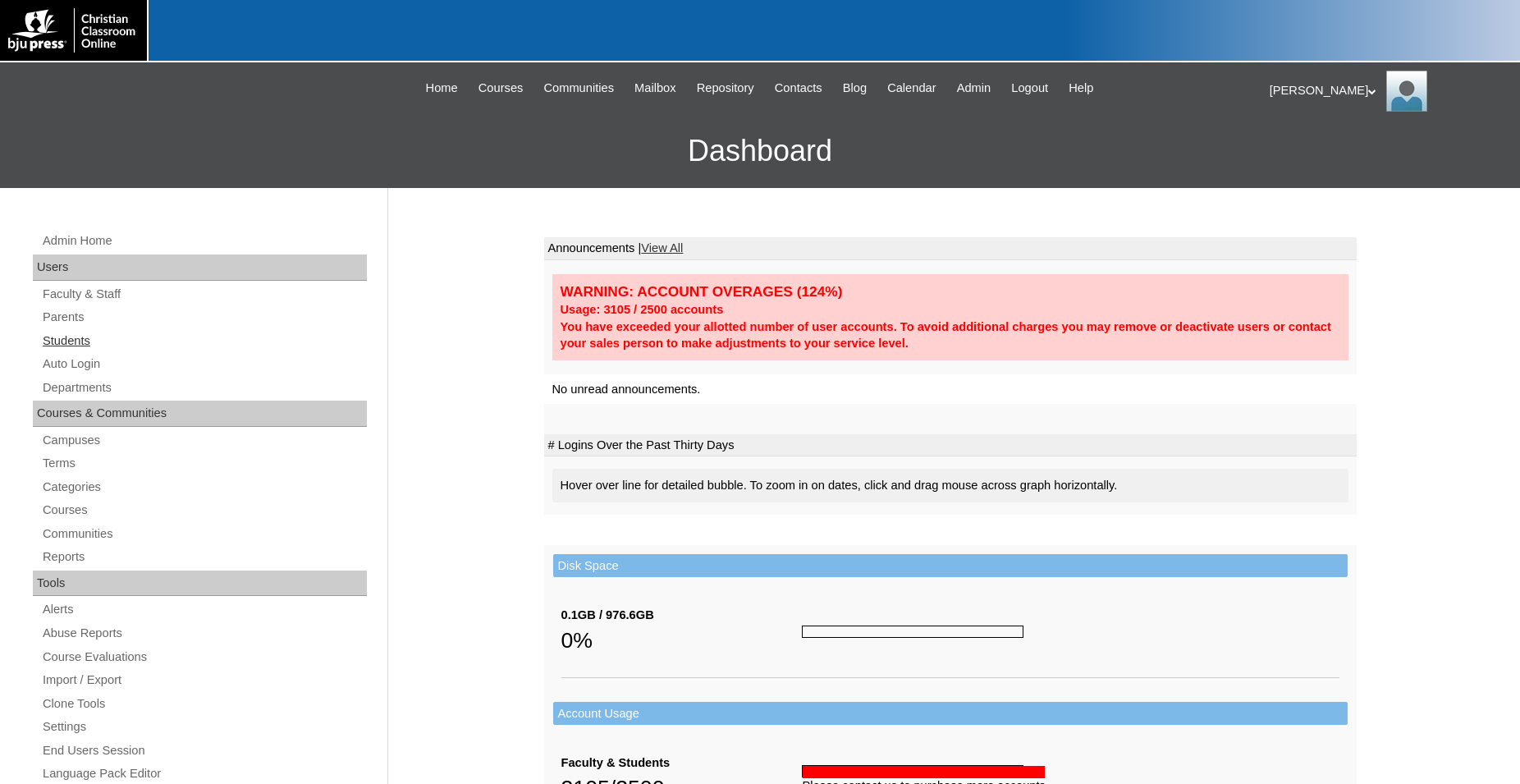
click at [82, 342] on link "Students" at bounding box center [204, 341] width 326 height 21
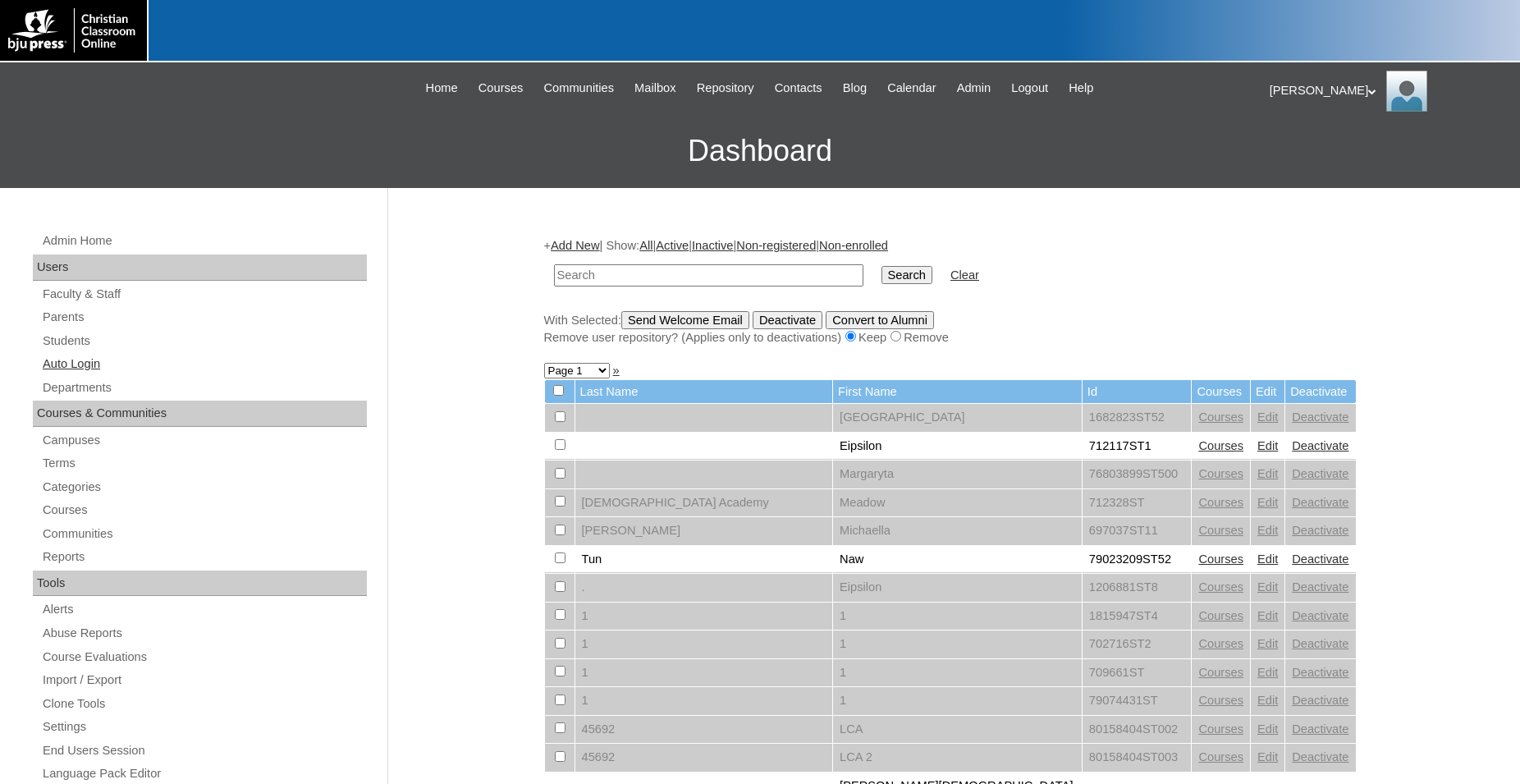
click at [102, 368] on link "Auto Login" at bounding box center [204, 364] width 326 height 21
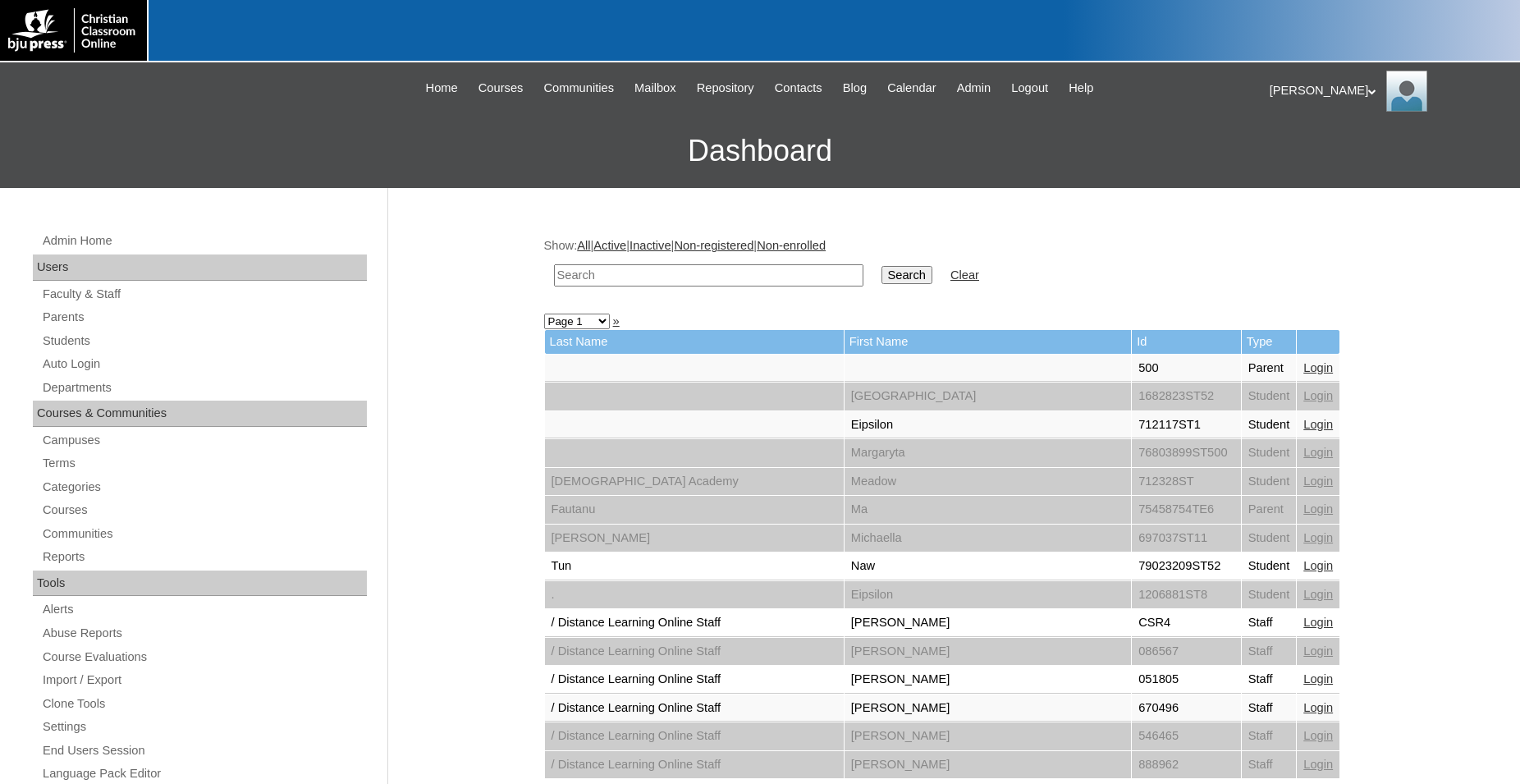
click at [735, 274] on input "text" at bounding box center [709, 275] width 310 height 22
type input "bju press"
click at [882, 266] on input "Search" at bounding box center [907, 274] width 51 height 18
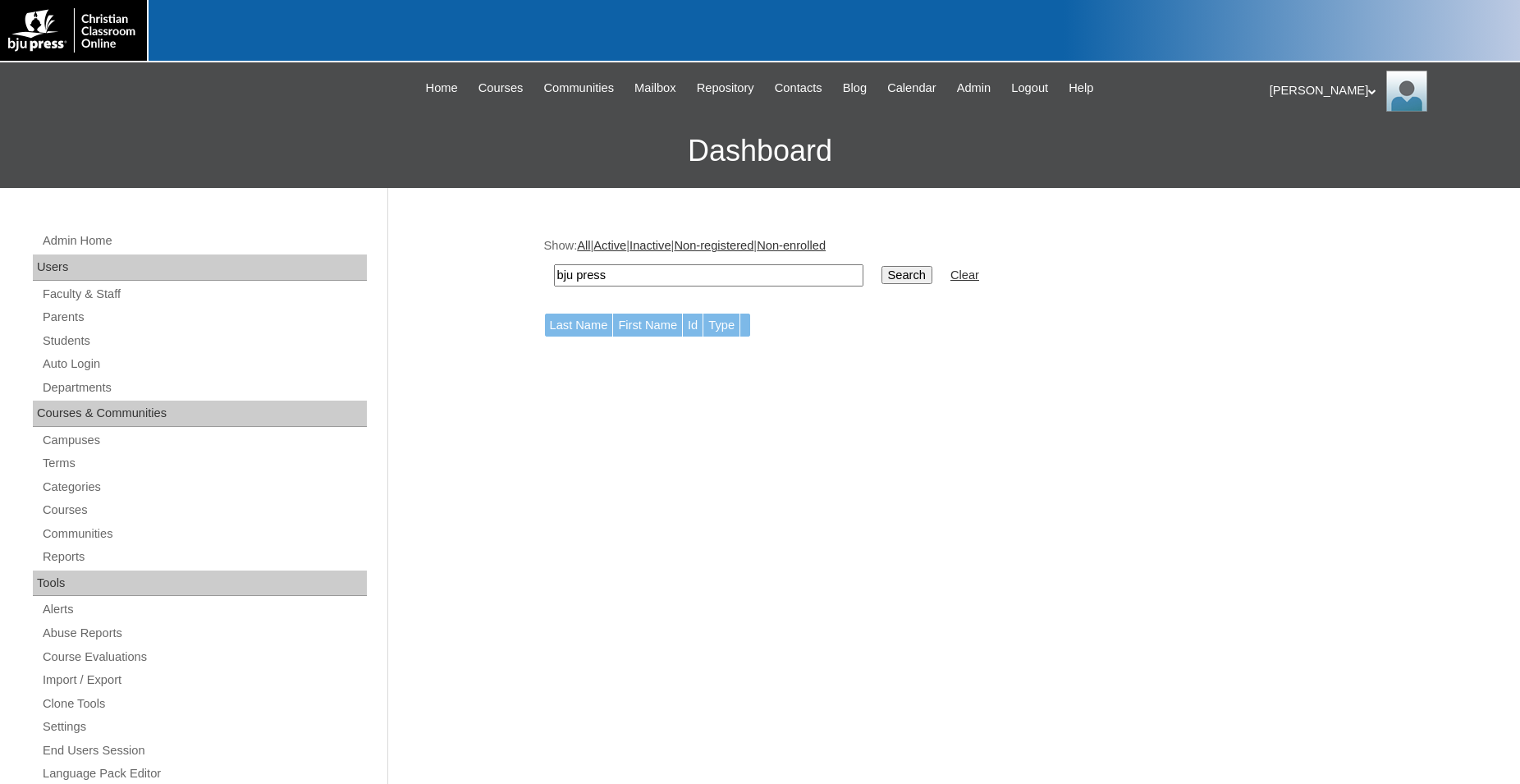
drag, startPoint x: 0, startPoint y: 0, endPoint x: 489, endPoint y: 289, distance: 568.0
click at [554, 286] on input "bju press" at bounding box center [709, 275] width 310 height 22
type input "50012289"
click at [882, 266] on input "Search" at bounding box center [907, 274] width 51 height 18
click at [572, 274] on input "50012289" at bounding box center [709, 275] width 310 height 22
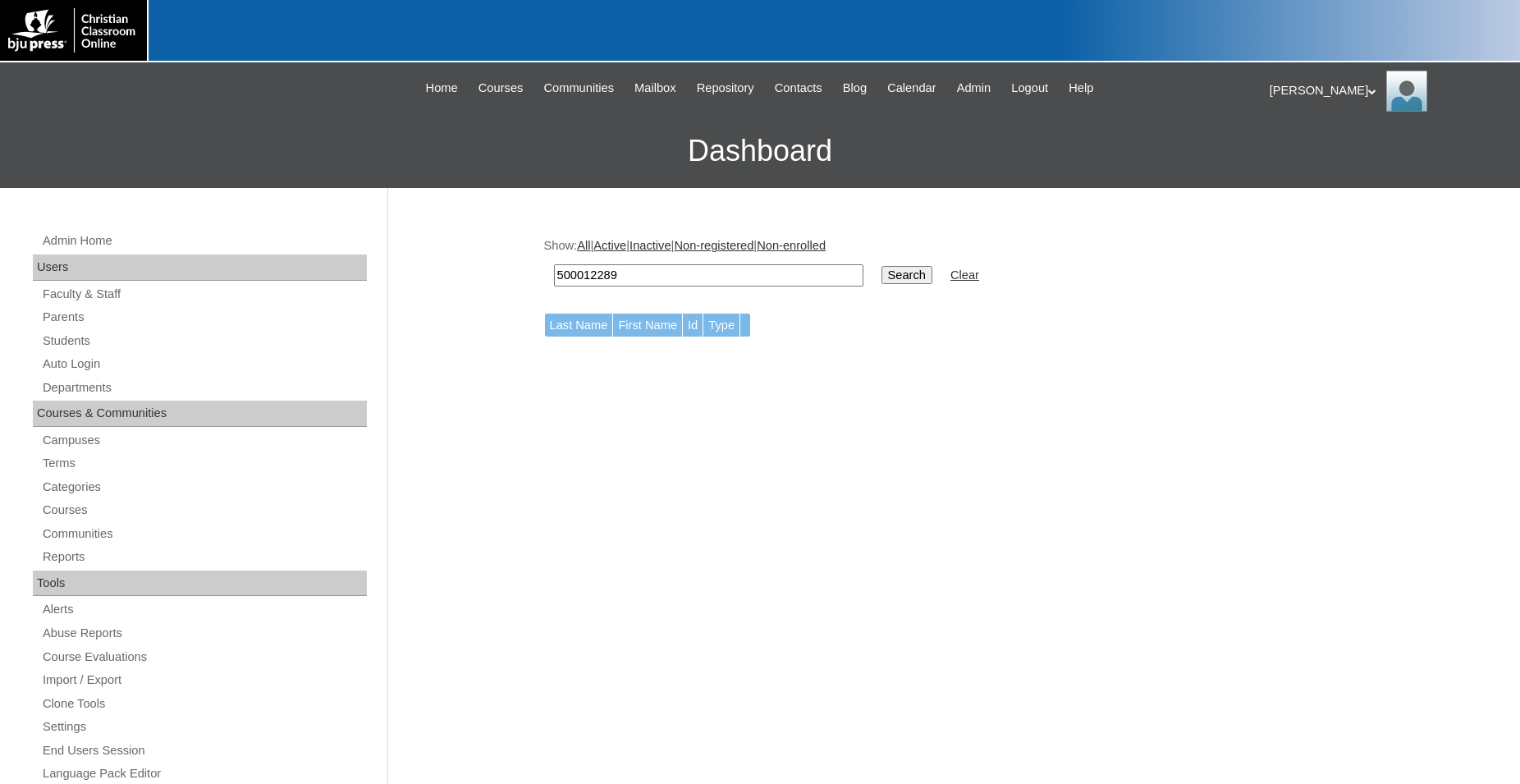
type input "500012289"
click at [882, 266] on input "Search" at bounding box center [907, 274] width 51 height 18
click at [644, 280] on input "500012289" at bounding box center [709, 275] width 310 height 22
type input "500012290"
click at [882, 266] on input "Search" at bounding box center [907, 274] width 51 height 18
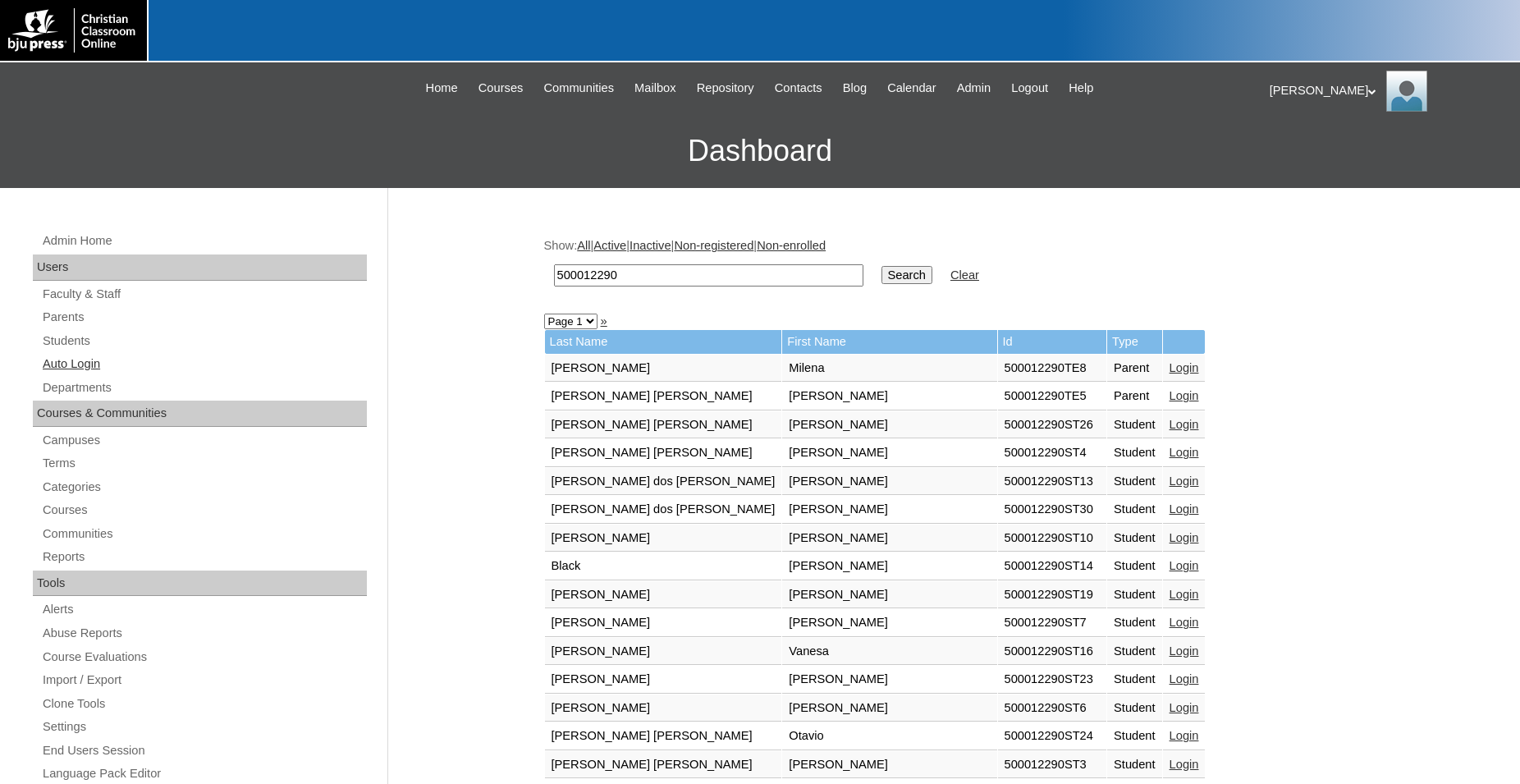
click at [83, 361] on link "Auto Login" at bounding box center [204, 364] width 326 height 21
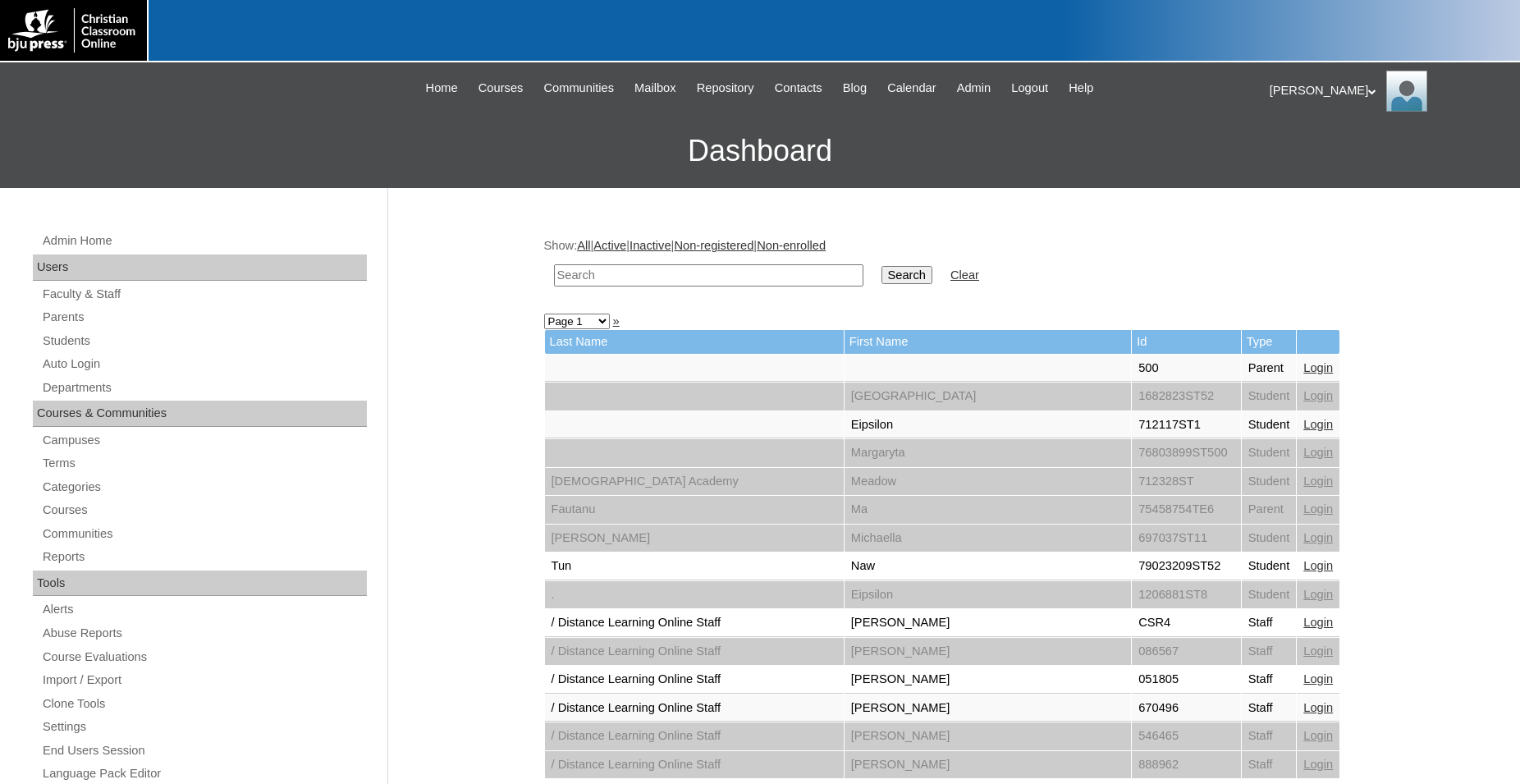
click at [642, 275] on input "text" at bounding box center [709, 275] width 310 height 22
type input "500012290"
click at [882, 266] on input "Search" at bounding box center [907, 274] width 51 height 18
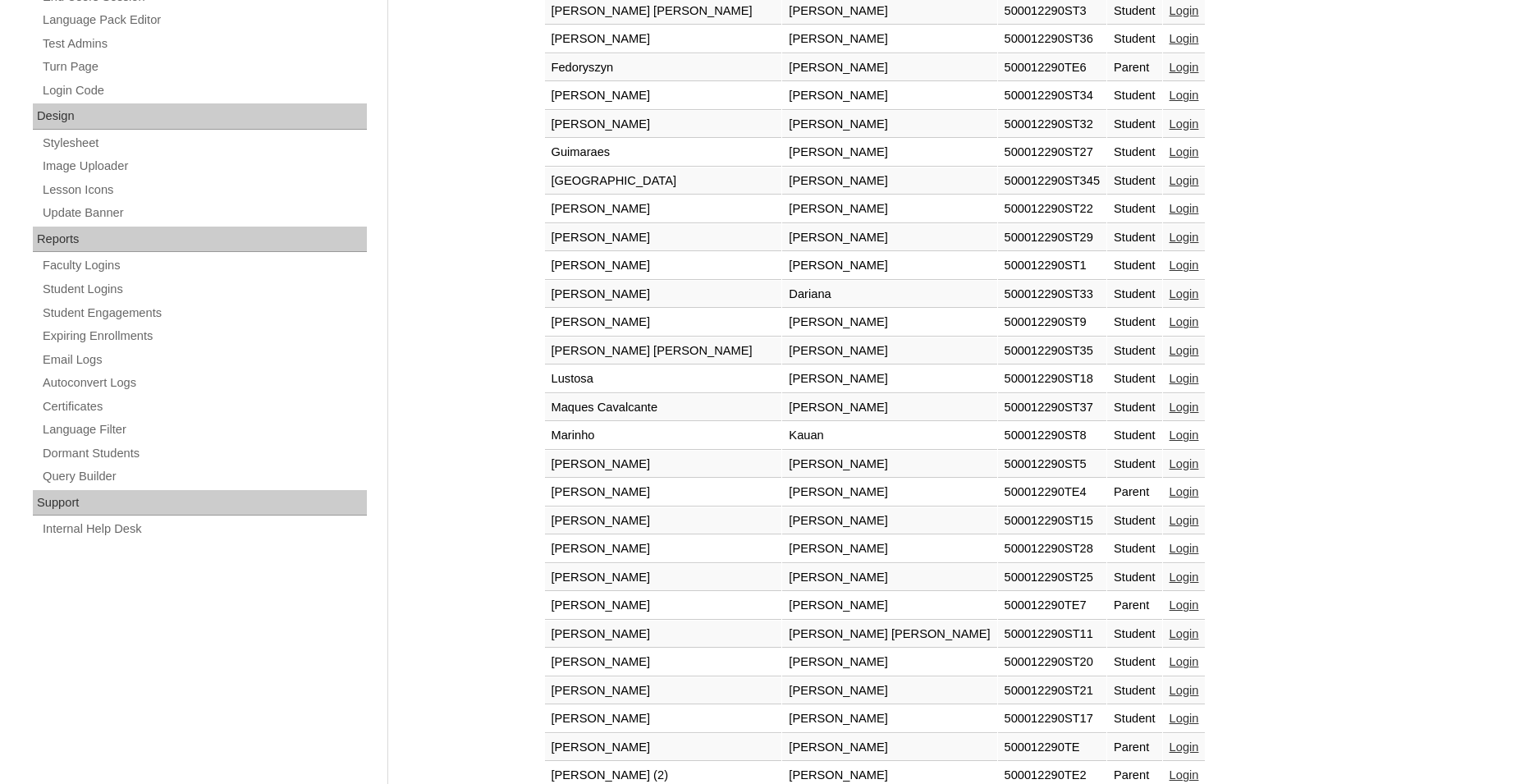
scroll to position [926, 0]
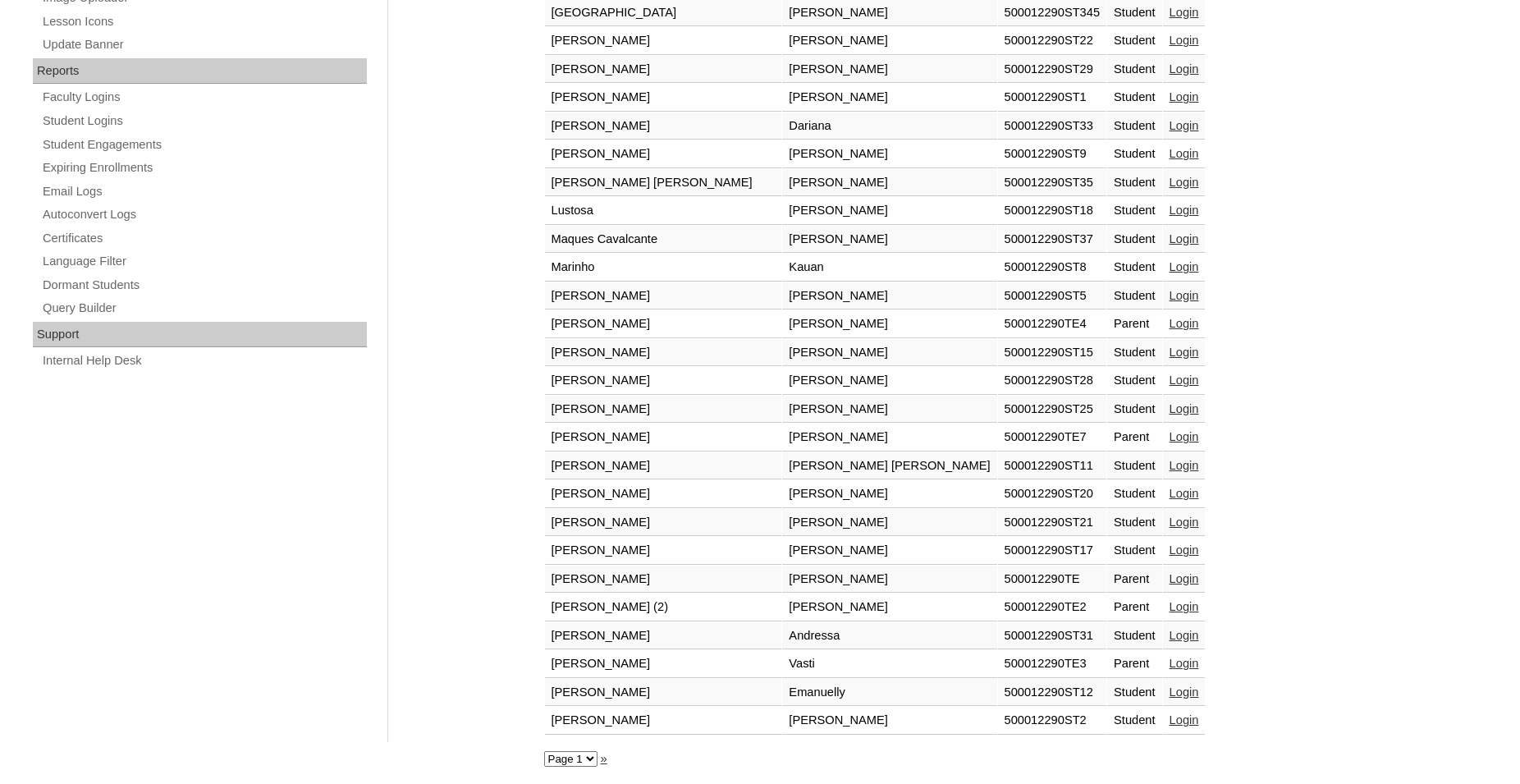
click at [1170, 605] on link "Login" at bounding box center [1185, 606] width 29 height 13
